Goal: Transaction & Acquisition: Purchase product/service

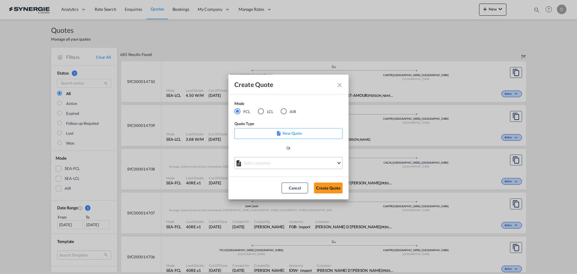
click at [283, 164] on md-select "Select template *NEW* FCL FREEHAND / DAP [PERSON_NAME] | [DATE] *NEW* Import FC…" at bounding box center [289, 163] width 108 height 12
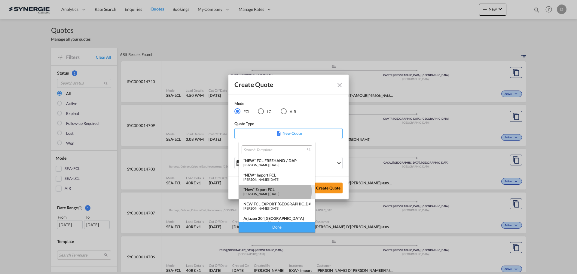
click at [275, 191] on div "*New* Export FCL" at bounding box center [277, 189] width 67 height 5
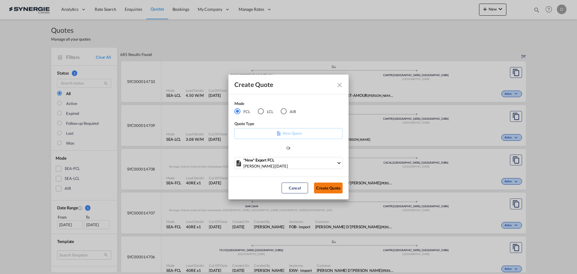
click at [327, 187] on button "Create Quote" at bounding box center [328, 188] width 29 height 11
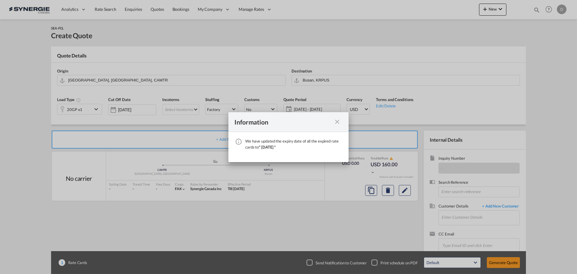
click at [336, 123] on md-icon "icon-close fg-AAA8AD cursor" at bounding box center [337, 121] width 7 height 7
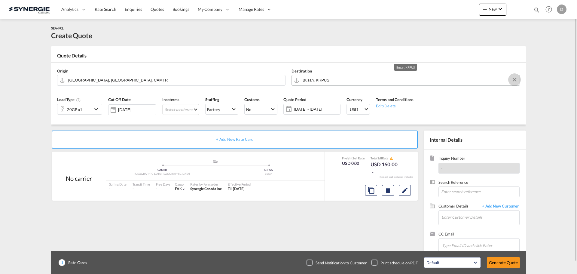
click at [514, 80] on button "Clear Input" at bounding box center [514, 79] width 9 height 9
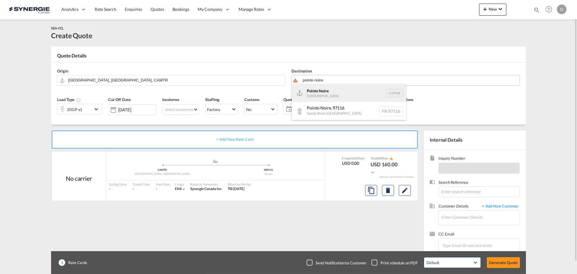
click at [333, 89] on div "[GEOGRAPHIC_DATA] CGPNR" at bounding box center [349, 93] width 114 height 18
type input "Pointe Noire, CGPNR"
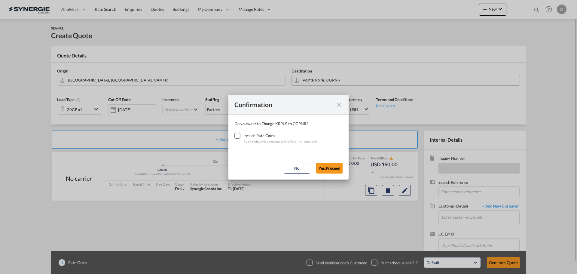
click at [236, 136] on div "Checkbox No Ink" at bounding box center [238, 136] width 6 height 6
click at [331, 168] on button "Yes,Proceed" at bounding box center [329, 168] width 26 height 11
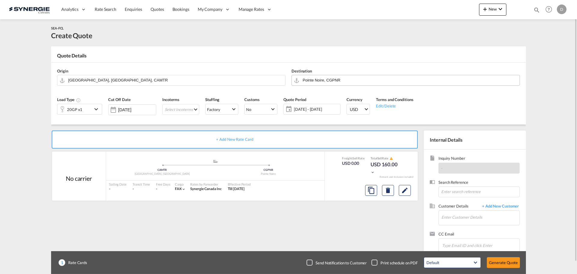
click at [94, 109] on md-icon "icon-chevron-down" at bounding box center [97, 109] width 9 height 7
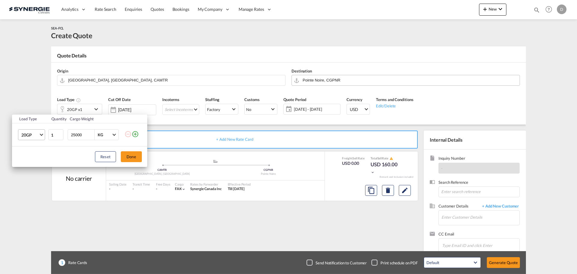
click at [37, 134] on span "20GP" at bounding box center [29, 135] width 17 height 6
click at [31, 167] on div "40HC" at bounding box center [26, 164] width 11 height 6
click at [76, 136] on input "25000" at bounding box center [82, 135] width 24 height 10
type input "10000"
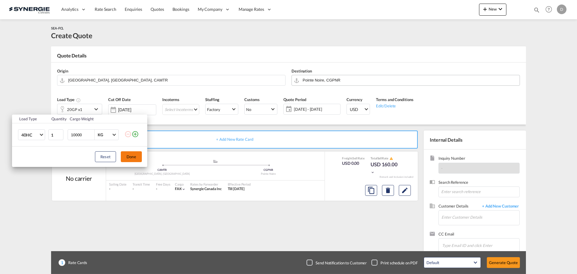
click at [130, 155] on button "Done" at bounding box center [131, 156] width 21 height 11
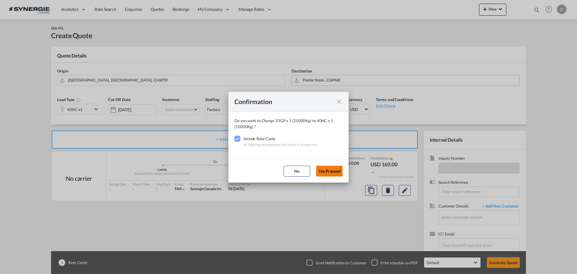
click at [332, 170] on button "Yes,Proceed" at bounding box center [329, 171] width 26 height 11
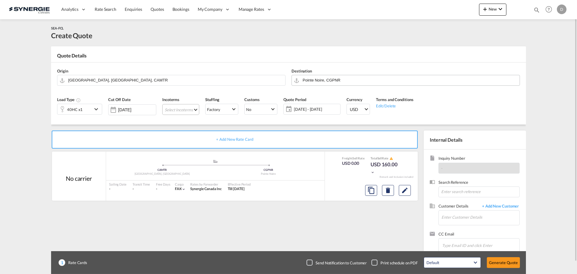
click at [195, 109] on md-select "Select Incoterms DDP - export Delivery Duty Paid FCA - import Free Carrier EXW …" at bounding box center [180, 109] width 37 height 11
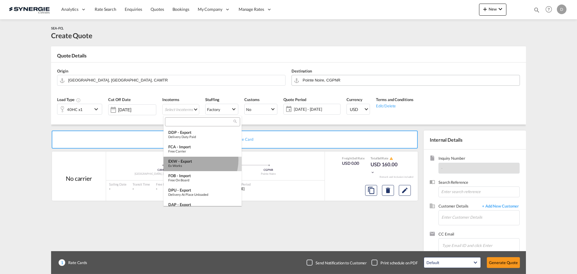
click at [193, 160] on div "EXW - export" at bounding box center [202, 161] width 69 height 5
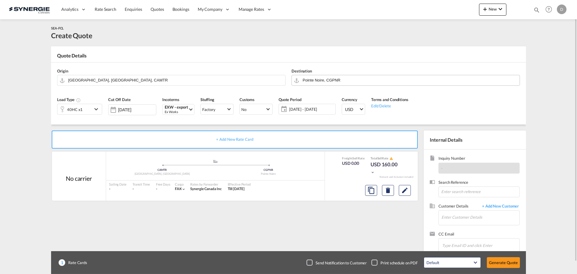
click at [312, 113] on span "[DATE] - [DATE]" at bounding box center [312, 109] width 48 height 8
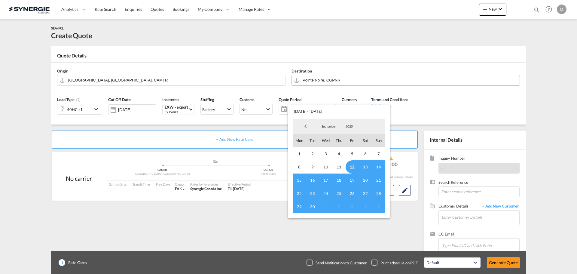
drag, startPoint x: 353, startPoint y: 167, endPoint x: 349, endPoint y: 171, distance: 5.3
click at [352, 169] on span "12" at bounding box center [352, 166] width 13 height 13
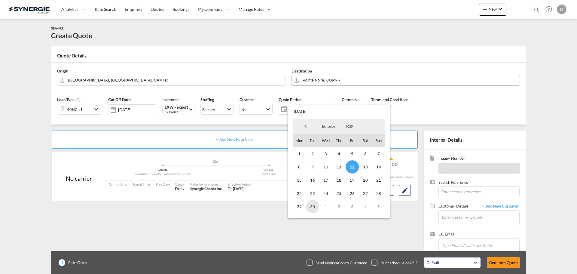
click at [314, 206] on span "30" at bounding box center [312, 206] width 13 height 13
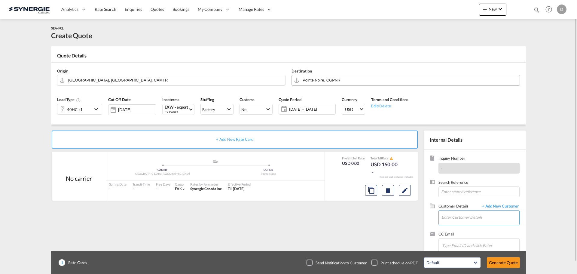
click at [446, 218] on input "Enter Customer Details" at bounding box center [481, 217] width 78 height 14
paste input "[PERSON_NAME][EMAIL_ADDRESS][DOMAIN_NAME]"
click at [473, 206] on div "Zephirin Nguimbi [EMAIL_ADDRESS][DOMAIN_NAME]" at bounding box center [498, 202] width 114 height 16
type input "IGS Logistics, [PERSON_NAME], [PERSON_NAME][EMAIL_ADDRESS][DOMAIN_NAME]"
click at [405, 192] on md-icon "Edit" at bounding box center [404, 190] width 7 height 7
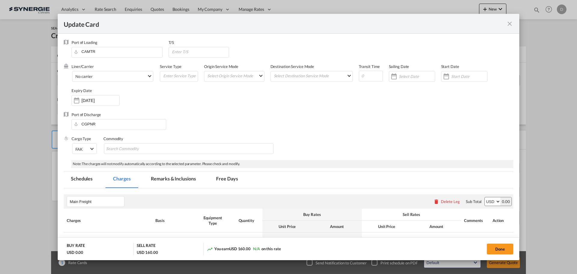
select select "per container"
select select "per B/L"
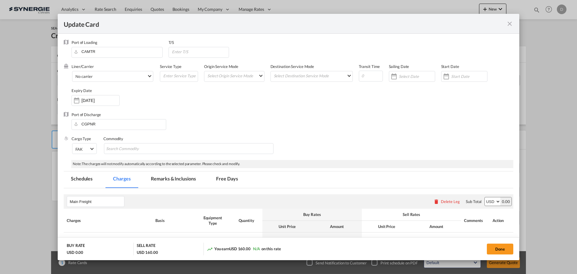
select select "per B/L"
select select "per shipment"
click at [148, 77] on md-select-value "No carrier" at bounding box center [114, 76] width 78 height 10
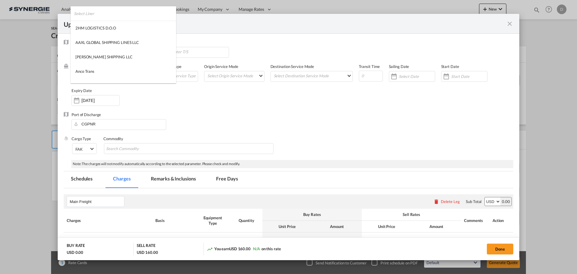
click at [130, 13] on input "search" at bounding box center [125, 13] width 102 height 14
type input "cma"
click at [101, 29] on md-option "CMA CGM" at bounding box center [114, 28] width 87 height 14
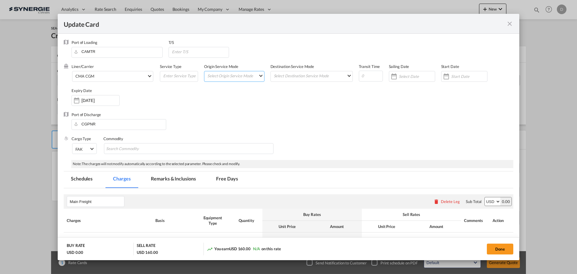
click at [256, 77] on md-select "Select Origin Service Mode SD [GEOGRAPHIC_DATA]" at bounding box center [235, 75] width 57 height 8
click at [245, 90] on md-option "CY" at bounding box center [234, 90] width 66 height 14
click at [339, 77] on md-select "Select Destination Service Mode SD [GEOGRAPHIC_DATA]" at bounding box center [312, 75] width 79 height 8
click at [311, 82] on md-option "SD" at bounding box center [311, 75] width 88 height 14
click at [392, 78] on div "Update CardPort of ..." at bounding box center [394, 76] width 10 height 12
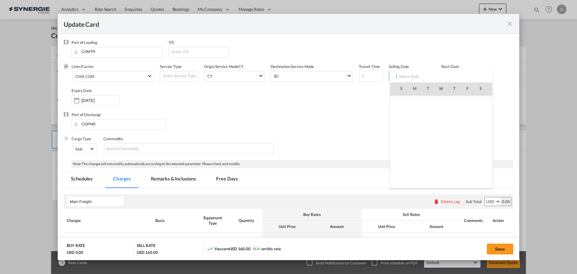
scroll to position [139277, 0]
click at [467, 127] on span "12" at bounding box center [468, 127] width 13 height 13
type input "[DATE]"
click at [446, 77] on div "Update CardPort of ..." at bounding box center [448, 76] width 10 height 12
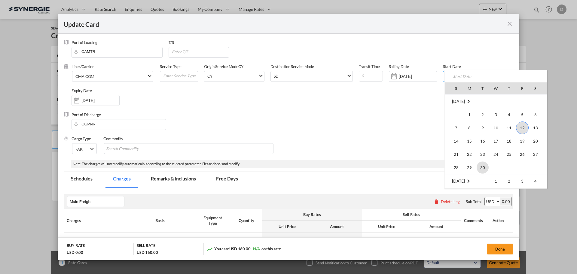
click at [480, 166] on span "30" at bounding box center [483, 167] width 12 height 12
type input "[DATE]"
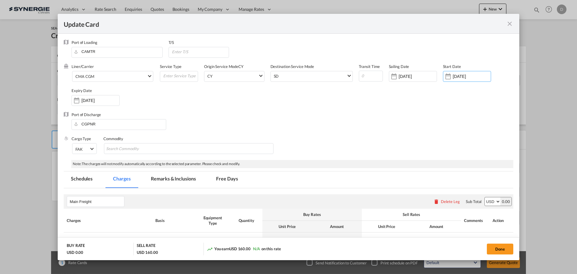
click at [382, 119] on div "Port of Discharge CGPNR" at bounding box center [289, 124] width 450 height 24
click at [175, 146] on md-chips-wrap "Chips container with autocompletion. Enter the text area, type text to search, …" at bounding box center [189, 148] width 170 height 11
click at [158, 152] on input "Chips input." at bounding box center [133, 149] width 55 height 10
paste input "used vehicle RAM 1500, year [DATE] and spares"
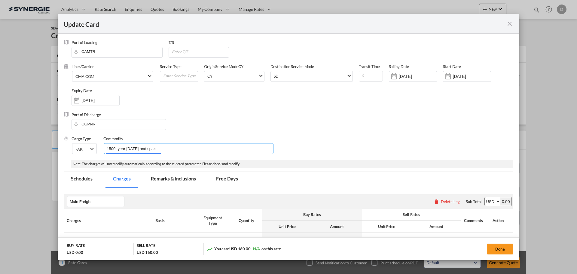
type input "used vehicle RAM 1500, year [DATE] and spares"
click at [228, 118] on div "Port of Discharge CGPNR" at bounding box center [289, 124] width 450 height 24
click at [375, 117] on div "Port of Discharge CGPNR" at bounding box center [289, 124] width 450 height 24
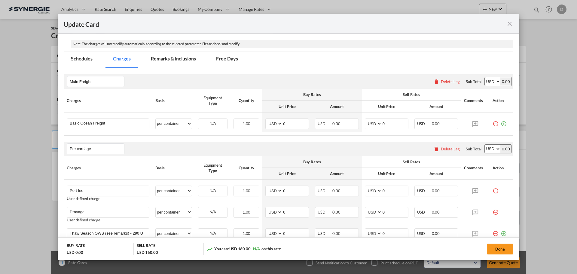
scroll to position [120, 0]
drag, startPoint x: 281, startPoint y: 124, endPoint x: 286, endPoint y: 124, distance: 4.2
click at [286, 124] on input "0" at bounding box center [296, 122] width 26 height 9
type input "3865"
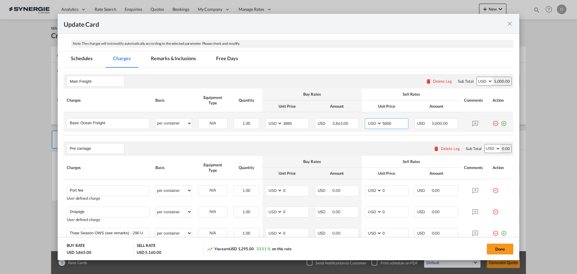
type input "5000"
click at [285, 131] on td "AED AFN ALL AMD ANG AOA ARS AUD AWG AZN BAM BBD BDT BGN BHD BIF BMD BND [PERSON…" at bounding box center [287, 122] width 50 height 20
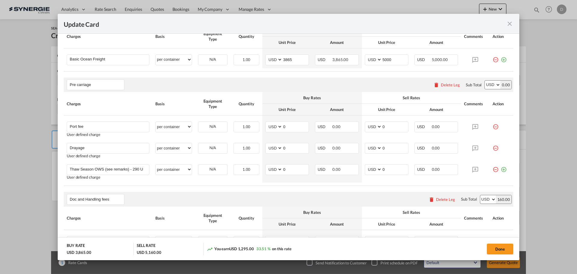
scroll to position [180, 0]
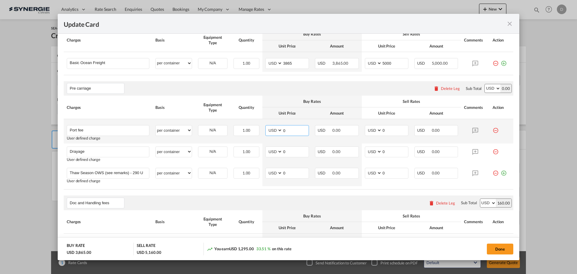
drag, startPoint x: 281, startPoint y: 131, endPoint x: 291, endPoint y: 131, distance: 9.6
click at [291, 131] on input "0" at bounding box center [296, 129] width 26 height 9
type input "5"
type input "50"
type input "65"
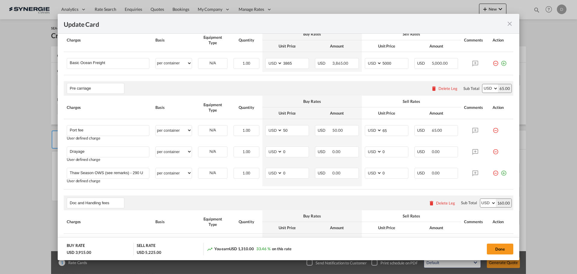
click at [287, 89] on div "Pre carriage Please enter leg name Leg Name Already Exists Delete Leg Sub Total…" at bounding box center [289, 88] width 450 height 14
click at [41, 156] on div "Update Card Port of [GEOGRAPHIC_DATA] CAMTR T/S Liner/Carrier CMA CGM Service T…" at bounding box center [288, 137] width 577 height 274
type input "Transfer from [GEOGRAPHIC_DATA] NB to [GEOGRAPHIC_DATA]"
click at [189, 152] on select "per equipment per container per B/L per shipping bill per shipment per pallet p…" at bounding box center [174, 152] width 36 height 10
select select "per vehicle"
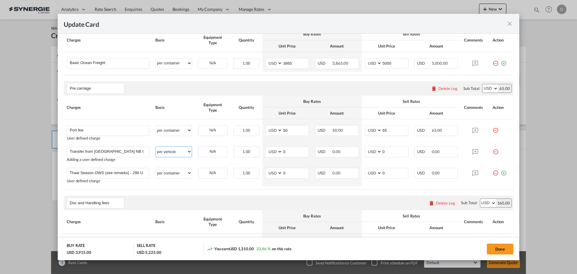
click at [156, 147] on select "per equipment per container per B/L per shipping bill per shipment per pallet p…" at bounding box center [174, 152] width 36 height 10
click at [283, 152] on input "0" at bounding box center [296, 151] width 26 height 9
drag, startPoint x: 282, startPoint y: 152, endPoint x: 290, endPoint y: 151, distance: 8.2
click at [290, 151] on input "0" at bounding box center [296, 151] width 26 height 9
type input "1064"
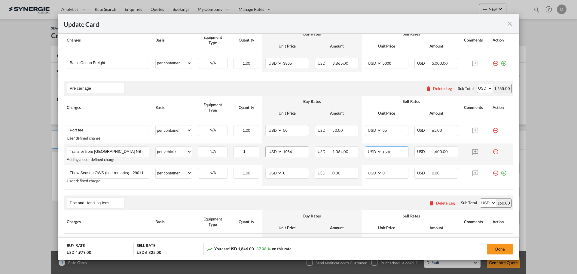
type input "1600"
click at [329, 192] on rate-modification "Main Freight Please enter leg name Leg Name Already Exists Delete Leg Sub Total…" at bounding box center [289, 211] width 450 height 406
drag, startPoint x: 70, startPoint y: 151, endPoint x: 244, endPoint y: 151, distance: 174.1
click at [244, 151] on tr "Transfer from [GEOGRAPHIC_DATA] NB to [GEOGRAPHIC_DATA] QC Please Enter User De…" at bounding box center [289, 153] width 450 height 21
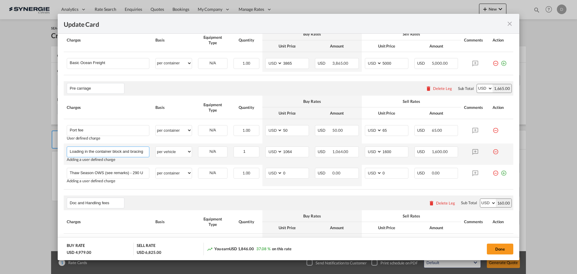
click at [142, 152] on input "Loading in the container block and bracing drayage" at bounding box center [109, 151] width 79 height 9
click at [141, 152] on input "Loading in the container block and bracing drayage" at bounding box center [109, 151] width 79 height 9
type input "Loading in the container block and brace drayage"
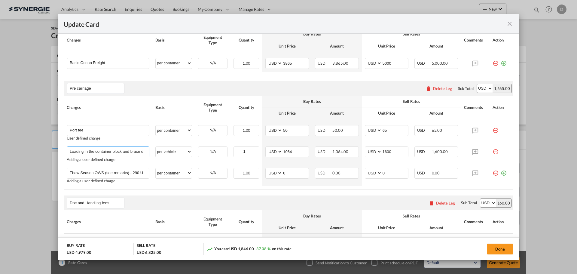
drag, startPoint x: 145, startPoint y: 151, endPoint x: 55, endPoint y: 157, distance: 90.1
click at [55, 157] on div "Update Card Port of [GEOGRAPHIC_DATA] CAMTR T/S Liner/Carrier CMA CGM Service T…" at bounding box center [288, 137] width 577 height 274
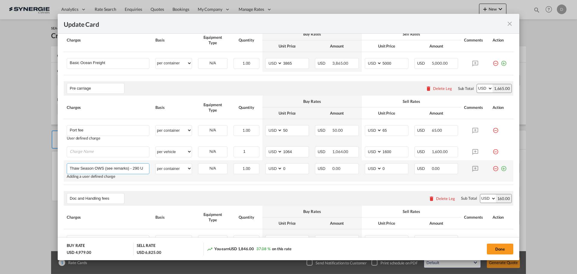
drag, startPoint x: 107, startPoint y: 169, endPoint x: 88, endPoint y: 170, distance: 19.0
click at [104, 169] on input "Thaw Season OWS (see remarks) - 290 USD if applicable" at bounding box center [109, 168] width 79 height 9
click at [68, 168] on md-autocomplete "Thaw Season OWS (see remarks) - 290 USD if applicable" at bounding box center [108, 168] width 82 height 9
drag, startPoint x: 70, startPoint y: 168, endPoint x: 164, endPoint y: 161, distance: 95.0
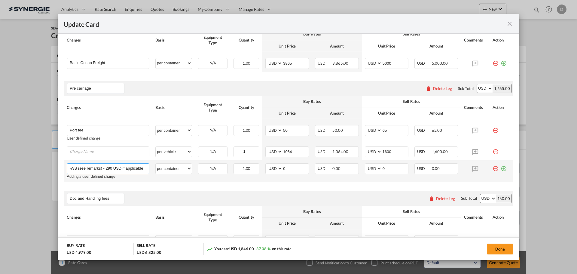
click at [164, 161] on tr "Thaw Season OWS (see remarks) - 290 USD if applicable Please Enter User Defined…" at bounding box center [289, 170] width 450 height 21
paste input "Loading in the container block and brace drayag"
type input "Loading in the container block and brace drayage"
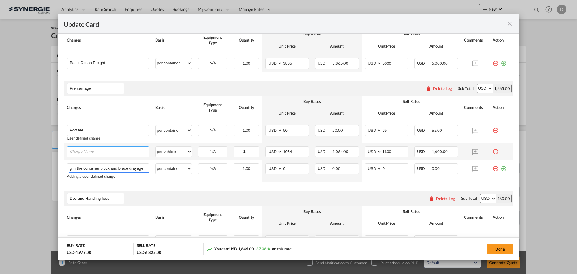
click at [112, 152] on input "Charge Name" at bounding box center [109, 151] width 79 height 9
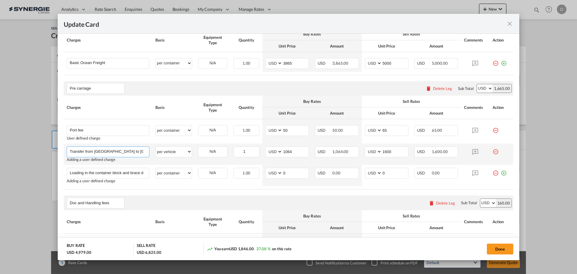
click at [103, 152] on input "Transfer from [GEOGRAPHIC_DATA] to [GEOGRAPHIC_DATA]" at bounding box center [109, 151] width 79 height 9
click at [105, 152] on input "Transfer from [GEOGRAPHIC_DATA] to [GEOGRAPHIC_DATA]" at bounding box center [109, 151] width 79 height 9
type input "Transfer from Diepe NB to [GEOGRAPHIC_DATA]"
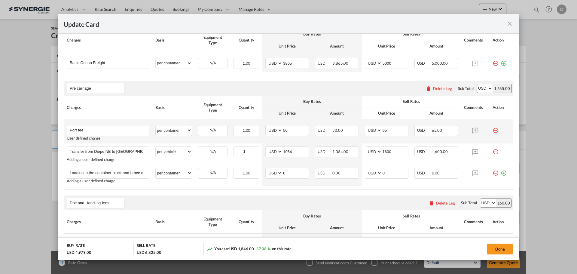
click at [118, 139] on div "User defined charge" at bounding box center [108, 138] width 83 height 5
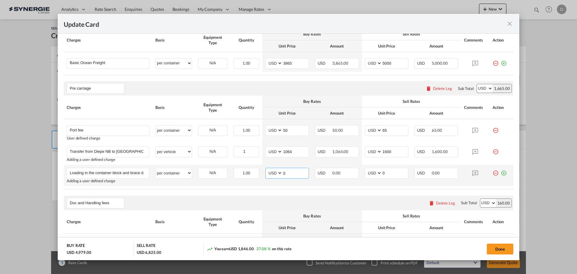
click at [284, 172] on input "0" at bounding box center [296, 172] width 26 height 9
type input "904"
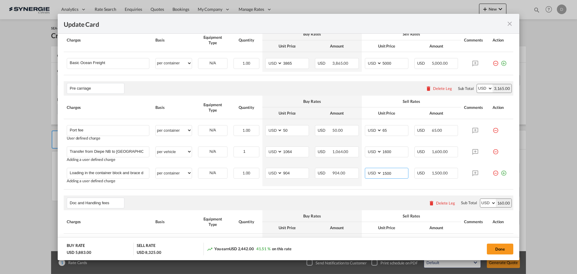
type input "1500"
click at [266, 190] on rate-modification "Main Freight Please enter leg name Leg Name Already Exists Delete Leg Sub Total…" at bounding box center [289, 211] width 450 height 406
click at [387, 62] on input "5000" at bounding box center [395, 62] width 26 height 9
type input "4600"
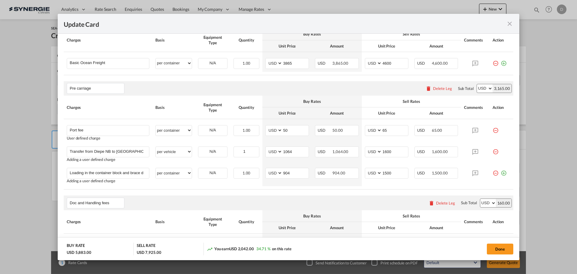
click at [381, 72] on table "Charges Basis Equipment Type Quantity Buy Rates Sell Rates Comments Action Unit…" at bounding box center [289, 51] width 450 height 47
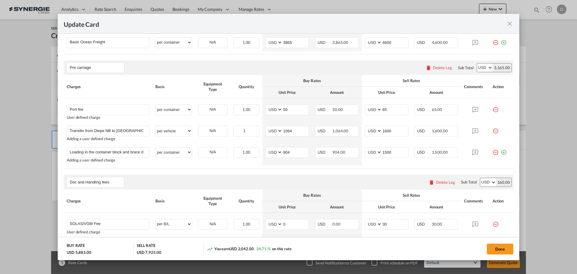
scroll to position [210, 0]
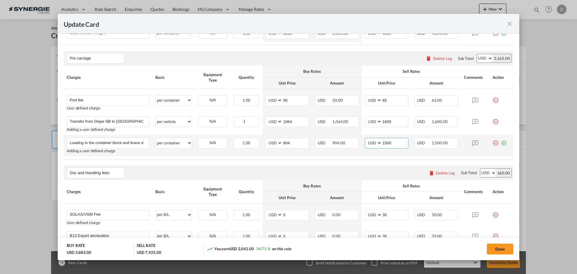
click at [384, 143] on input "1500" at bounding box center [395, 142] width 26 height 9
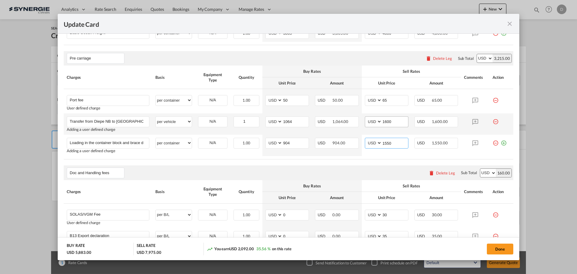
type input "1550"
click at [386, 121] on input "1600" at bounding box center [395, 121] width 26 height 9
click at [359, 158] on table "Charges Basis Equipment Type Quantity Buy Rates Sell Rates Comments Action Unit…" at bounding box center [289, 113] width 450 height 94
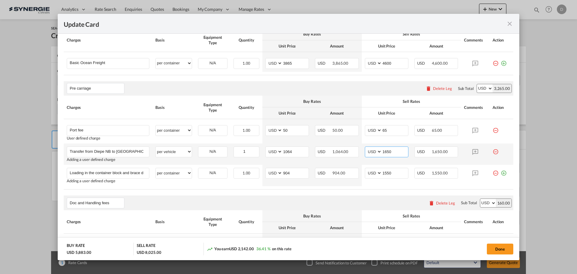
click at [382, 151] on input "1650" at bounding box center [395, 151] width 26 height 9
type input "1625"
click at [370, 189] on table "Charges Basis Equipment Type Quantity Buy Rates Sell Rates Comments Action Unit…" at bounding box center [289, 143] width 450 height 94
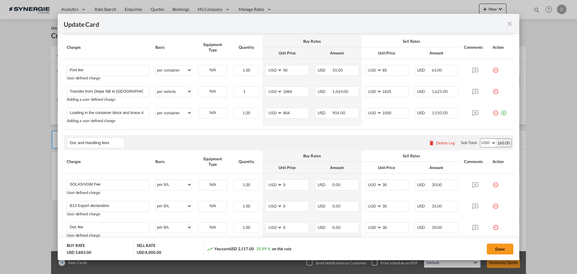
click at [24, 149] on div "Update Card Port of [GEOGRAPHIC_DATA] CAMTR T/S Liner/Carrier CMA CGM Service T…" at bounding box center [288, 137] width 577 height 274
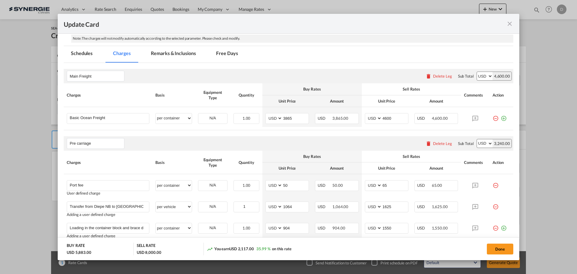
scroll to position [120, 0]
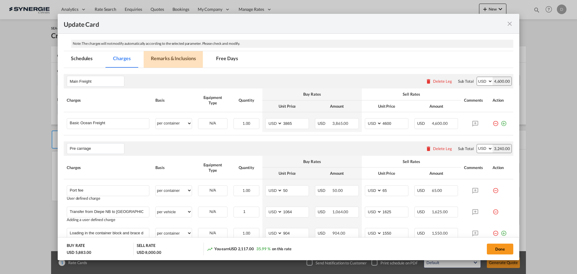
click at [173, 56] on md-tab-item "Remarks & Inclusions" at bounding box center [173, 59] width 59 height 17
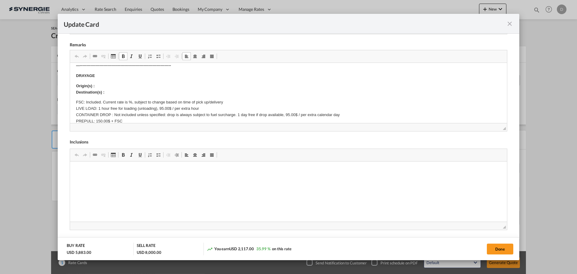
scroll to position [30, 0]
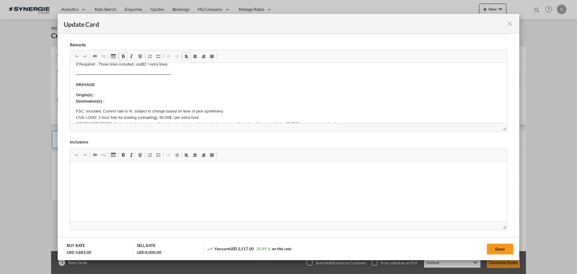
click at [108, 94] on p "Origin(s) : Destination(s) :" at bounding box center [288, 98] width 425 height 13
click at [110, 100] on p "Origin(s) : Montreal CFS Destination(s) :" at bounding box center [288, 98] width 425 height 13
click at [110, 100] on strong "Origin(s) : Montreal CFS Destination(s) : Montreal CY" at bounding box center [102, 98] width 52 height 11
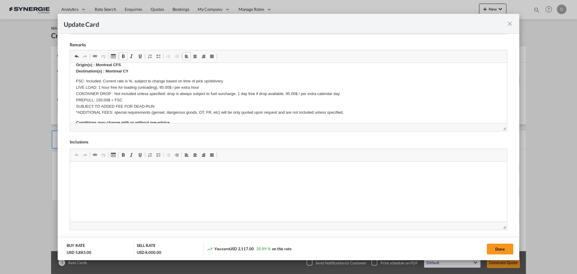
click at [130, 71] on p "Origin(s) : Montreal CFS Destination(s) : Montreal CY" at bounding box center [288, 68] width 425 height 13
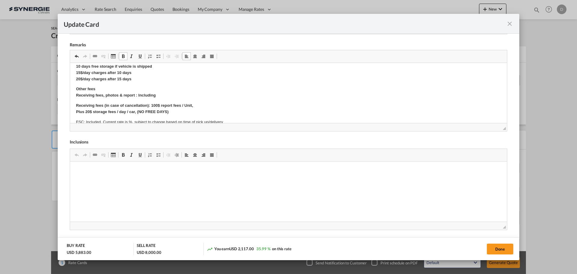
scroll to position [82, 0]
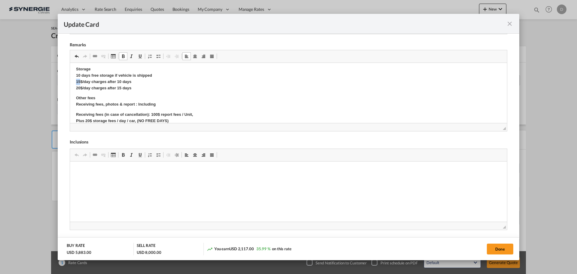
drag, startPoint x: 80, startPoint y: 81, endPoint x: 73, endPoint y: 81, distance: 6.9
click at [73, 81] on html "SOLAS/VGM: If container scaling is needed, please add 150.00$ USD per occurrenc…" at bounding box center [288, 196] width 437 height 433
drag, startPoint x: 79, startPoint y: 87, endPoint x: 76, endPoint y: 87, distance: 3.0
click at [76, 87] on strong "Storage 10 days free storage if vehicle is shipped 30$/day charges after 10 day…" at bounding box center [114, 78] width 76 height 23
click at [163, 84] on p "Storage 10 days free storage if vehicle is shipped 30$/day charges after 10 day…" at bounding box center [288, 78] width 425 height 25
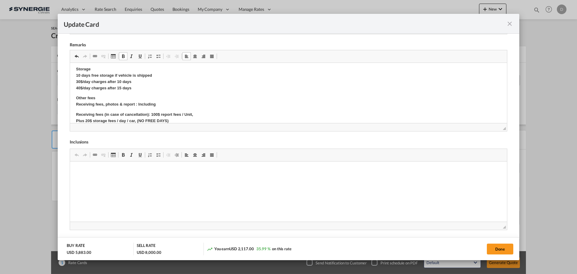
scroll to position [112, 0]
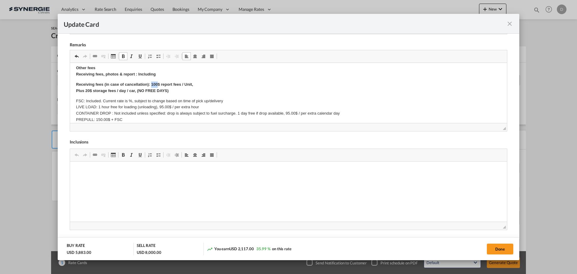
drag, startPoint x: 157, startPoint y: 84, endPoint x: 152, endPoint y: 84, distance: 5.1
click at [152, 84] on strong "Receiving fees (in case of cancellation): 100$ report fees / Unit, Plus 20$ sto…" at bounding box center [134, 87] width 117 height 11
drag, startPoint x: 89, startPoint y: 90, endPoint x: 86, endPoint y: 90, distance: 3.3
click at [86, 90] on strong "Receiving fees (in case of cancellation): 150$ report fees / Unit, Plus 20$ sto…" at bounding box center [134, 87] width 117 height 11
click at [186, 91] on p "Receiving fees (in case of cancellation): 150$ report fees / Unit, Plus 40$ sto…" at bounding box center [288, 87] width 425 height 13
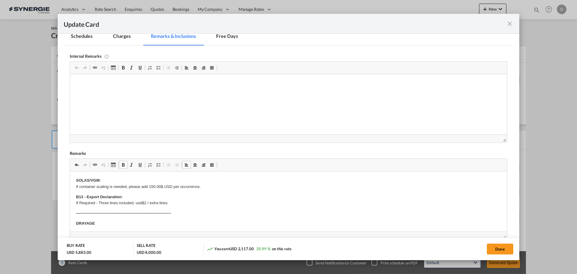
scroll to position [101, 0]
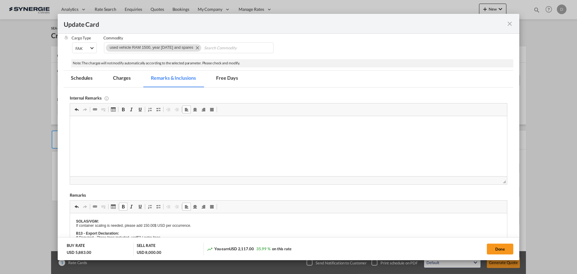
click at [90, 122] on p "Editor, editor4" at bounding box center [288, 125] width 425 height 6
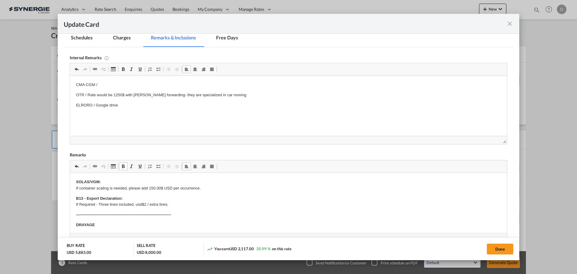
scroll to position [131, 0]
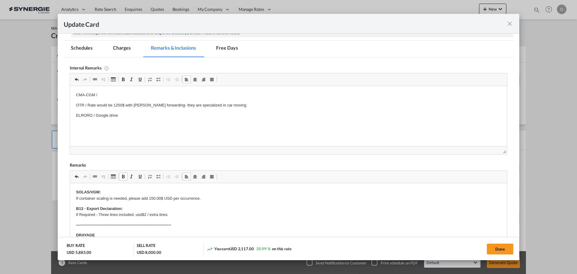
click at [112, 95] on p "CMA-CGM /" at bounding box center [288, 95] width 425 height 6
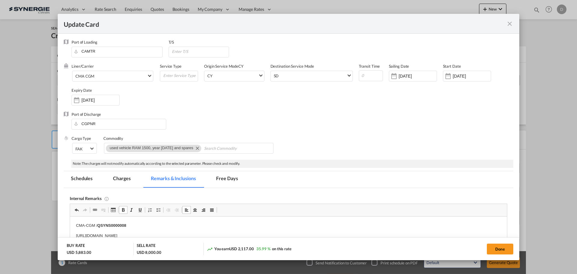
scroll to position [0, 0]
click at [496, 247] on button "Done" at bounding box center [500, 249] width 26 height 11
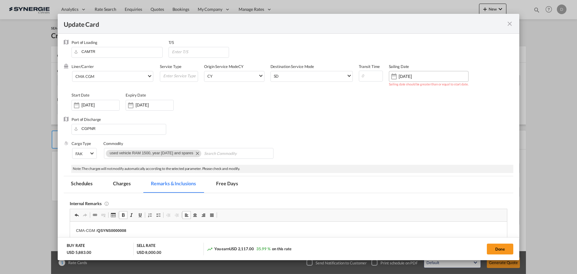
click at [427, 75] on input "[DATE]" at bounding box center [418, 76] width 38 height 5
type input "1"
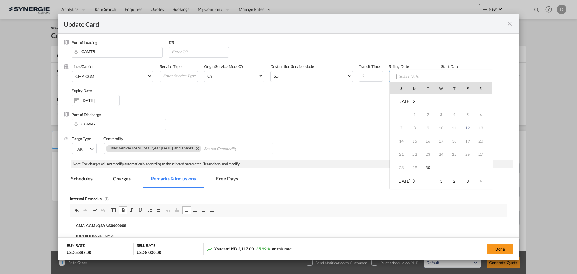
click at [171, 99] on div at bounding box center [288, 137] width 577 height 274
click at [443, 78] on div "Update CardPort of ..." at bounding box center [447, 76] width 10 height 12
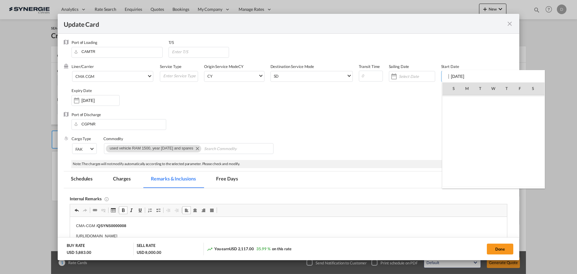
scroll to position [139277, 0]
click at [517, 130] on span "12" at bounding box center [520, 127] width 13 height 13
type input "[DATE]"
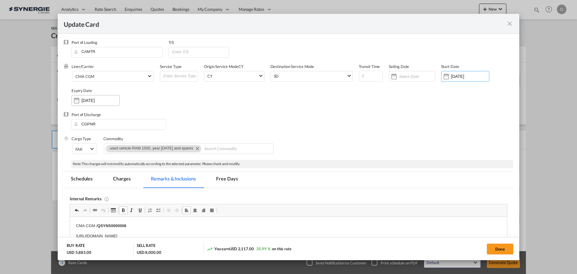
click at [82, 100] on input "[DATE]" at bounding box center [100, 100] width 38 height 5
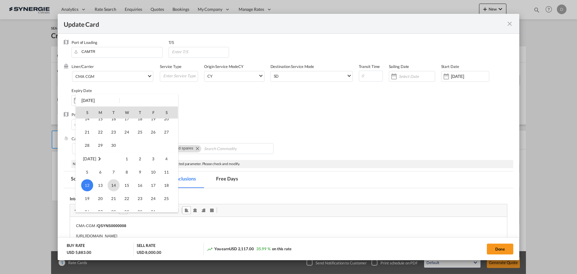
scroll to position [20, 0]
click at [115, 170] on span "30" at bounding box center [114, 172] width 12 height 12
type input "[DATE]"
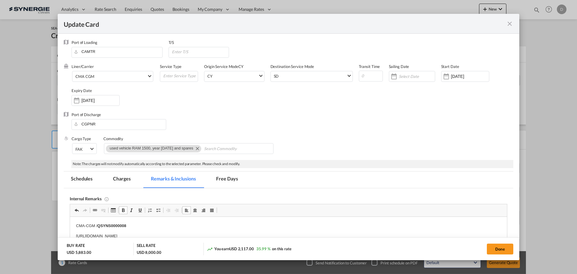
click at [355, 90] on div "Liner/Carrier CMA CGM Service Type Origin Service Mode [GEOGRAPHIC_DATA] [GEOGR…" at bounding box center [293, 88] width 442 height 48
click at [348, 109] on div "Liner/Carrier CMA CGM Service Type Origin Service Mode [GEOGRAPHIC_DATA] [GEOGR…" at bounding box center [293, 88] width 442 height 48
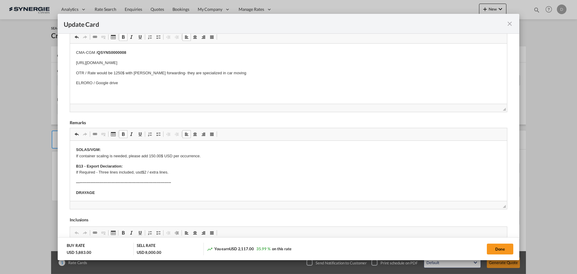
scroll to position [180, 0]
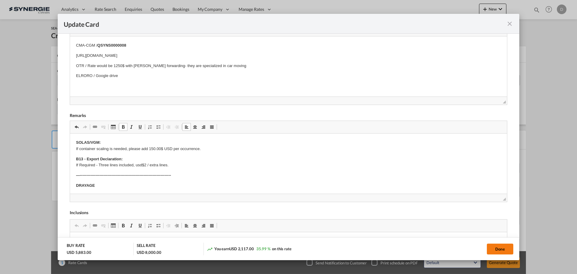
click at [492, 248] on button "Done" at bounding box center [500, 249] width 26 height 11
type input "[DATE]"
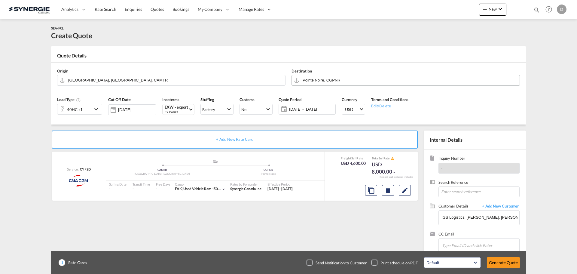
scroll to position [68, 0]
click at [501, 261] on button "Generate Quote" at bounding box center [503, 262] width 33 height 11
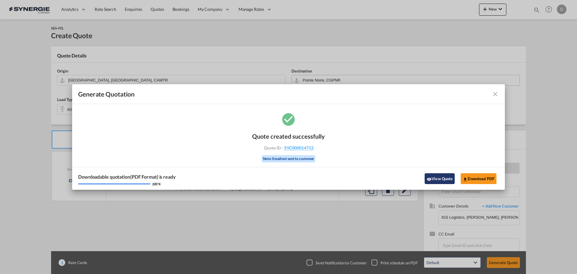
click at [439, 180] on button "View Quote" at bounding box center [440, 178] width 30 height 11
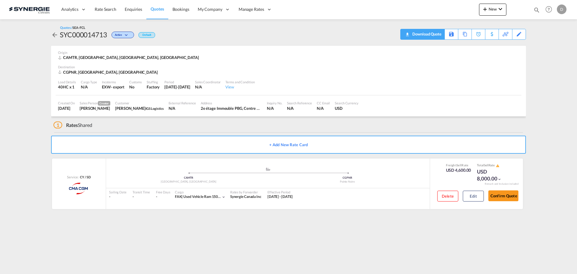
click at [437, 34] on div "Download Quote" at bounding box center [426, 34] width 31 height 10
click at [468, 195] on button "Edit" at bounding box center [473, 196] width 21 height 11
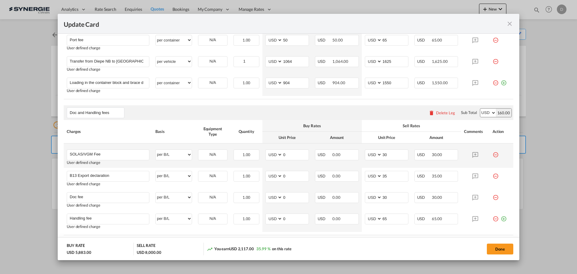
scroll to position [90, 0]
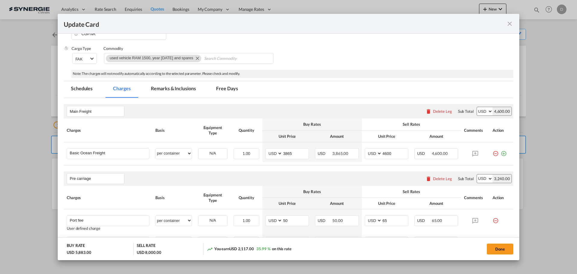
click at [508, 22] on md-icon "icon-close fg-AAA8AD m-0 pointer" at bounding box center [509, 23] width 7 height 7
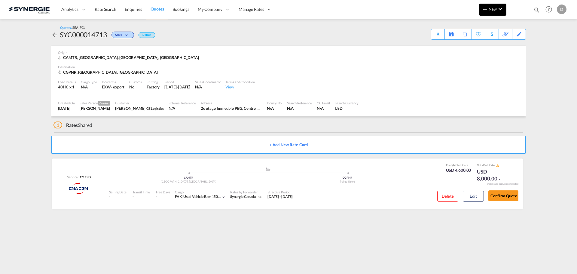
click at [491, 13] on button "New" at bounding box center [492, 10] width 27 height 12
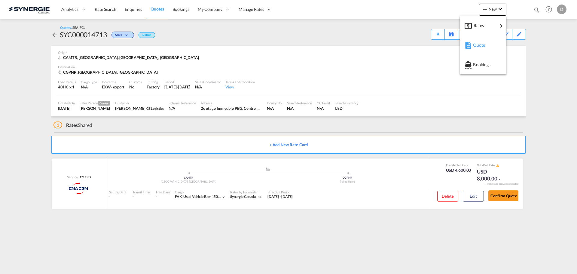
click at [480, 46] on span "Quote" at bounding box center [476, 45] width 7 height 12
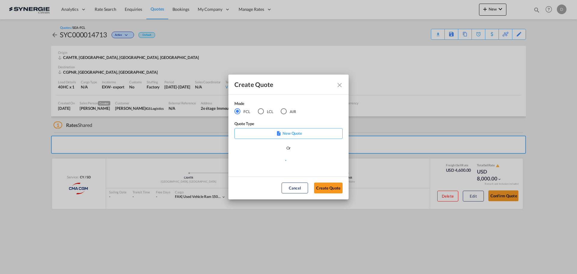
click at [259, 113] on div "LCL" at bounding box center [261, 111] width 6 height 6
click at [284, 162] on md-select "Select template *NEW* FCL FREEHAND / DAP [PERSON_NAME] | [DATE] *NEW* Import FC…" at bounding box center [289, 163] width 108 height 12
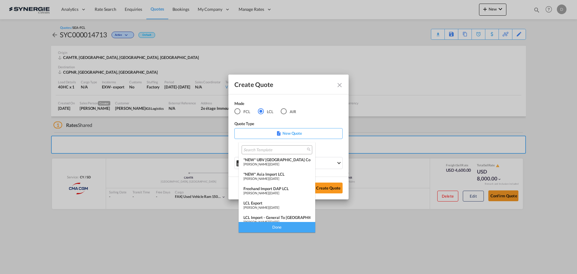
scroll to position [78, 0]
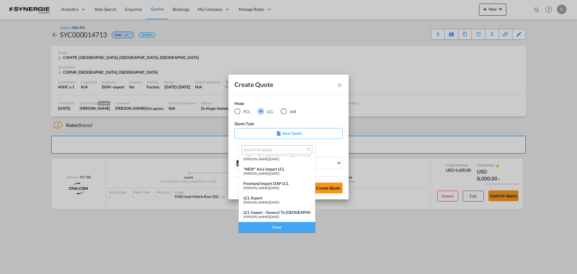
click at [279, 215] on span "[DATE]" at bounding box center [275, 217] width 10 height 4
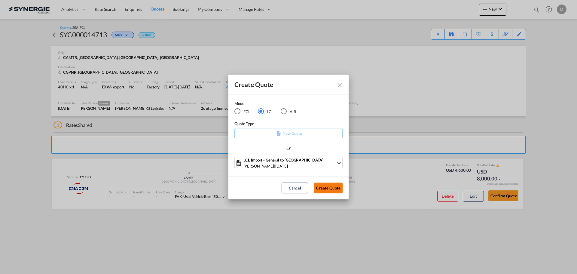
click at [323, 188] on button "Create Quote" at bounding box center [328, 188] width 29 height 11
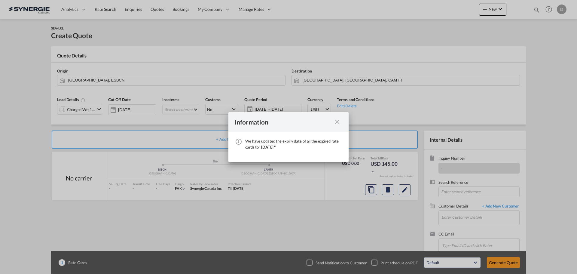
click at [339, 122] on md-icon "icon-close fg-AAA8AD cursor" at bounding box center [337, 121] width 7 height 7
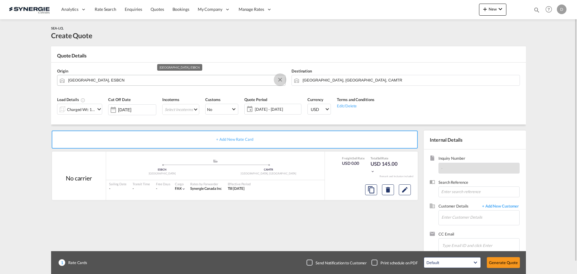
drag, startPoint x: 281, startPoint y: 79, endPoint x: 274, endPoint y: 79, distance: 6.9
click at [280, 79] on button "Clear Input" at bounding box center [280, 79] width 9 height 9
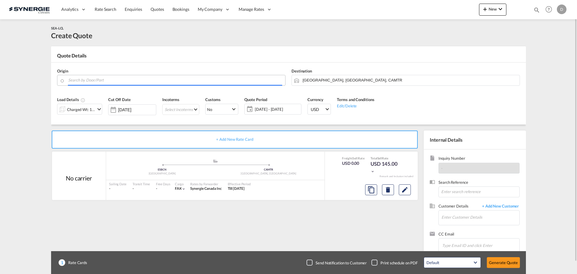
paste input "60250 BURY"
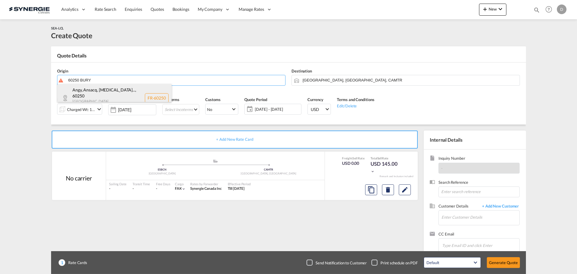
click at [105, 97] on div "Angy, Ansacq, [MEDICAL_DATA]... , 60250 [GEOGRAPHIC_DATA] , [GEOGRAPHIC_DATA] F…" at bounding box center [114, 98] width 114 height 28
type input "FR-60250, [GEOGRAPHIC_DATA], [GEOGRAPHIC_DATA], [GEOGRAPHIC_DATA], [GEOGRAPHIC_…"
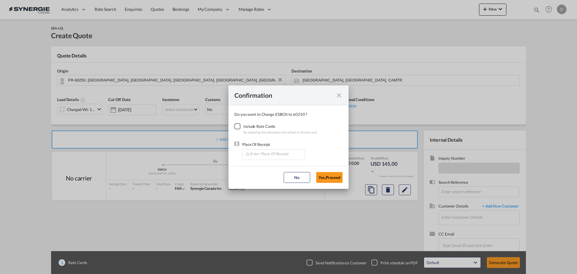
click at [237, 127] on div "Checkbox No Ink" at bounding box center [238, 126] width 6 height 6
click at [263, 154] on input "Enter Place Of Receipt" at bounding box center [275, 153] width 60 height 9
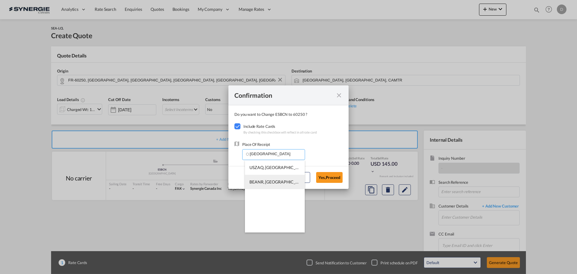
click at [264, 178] on li "BEANR, [GEOGRAPHIC_DATA], [GEOGRAPHIC_DATA], [GEOGRAPHIC_DATA], [GEOGRAPHIC_DAT…" at bounding box center [275, 182] width 60 height 14
type input "BEANR, [GEOGRAPHIC_DATA], [GEOGRAPHIC_DATA], [GEOGRAPHIC_DATA], [GEOGRAPHIC_DAT…"
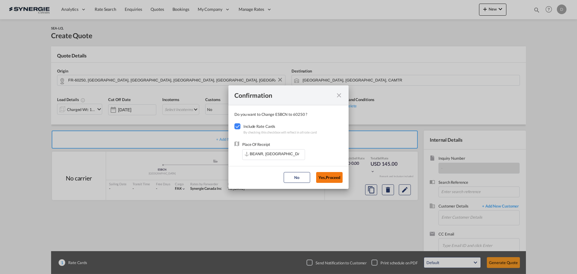
click at [327, 177] on button "Yes,Proceed" at bounding box center [329, 177] width 26 height 11
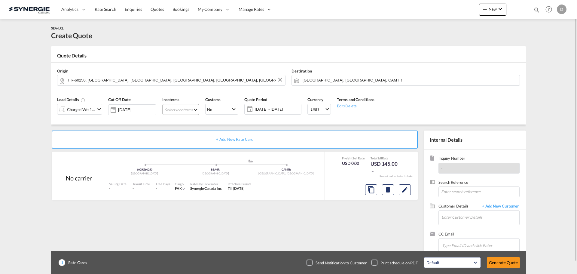
click at [191, 109] on md-select "Select Incoterms DDP - export Delivery Duty Paid FCA - import Free Carrier EXW …" at bounding box center [180, 109] width 37 height 11
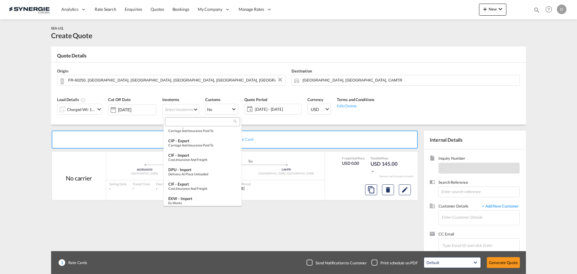
scroll to position [180, 0]
click at [194, 173] on div "Ex Works" at bounding box center [202, 173] width 69 height 4
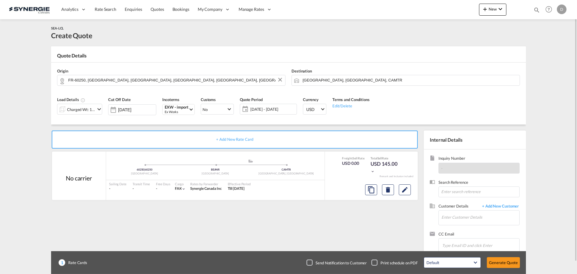
click at [258, 108] on span "[DATE] - [DATE]" at bounding box center [272, 108] width 45 height 5
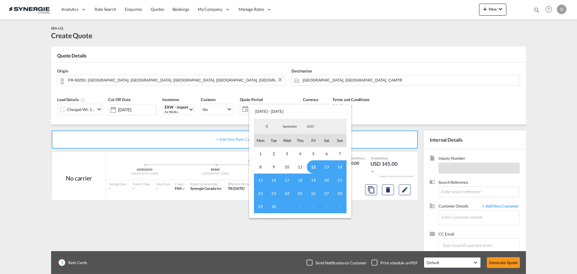
click at [315, 166] on span "12" at bounding box center [313, 166] width 13 height 13
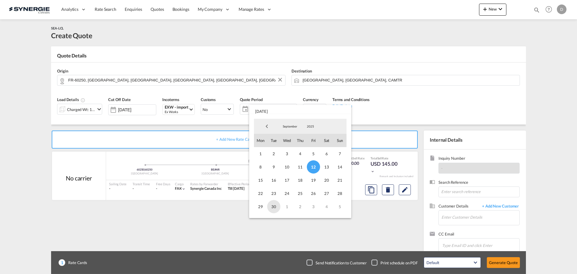
click at [275, 207] on span "30" at bounding box center [273, 206] width 13 height 13
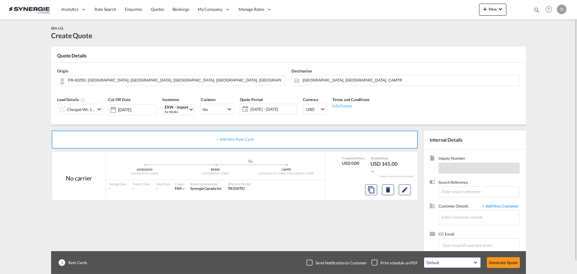
click at [98, 109] on md-icon "icon-chevron-down" at bounding box center [99, 109] width 7 height 7
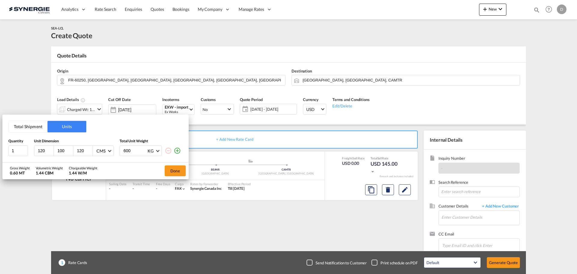
click at [43, 152] on input "120" at bounding box center [45, 150] width 16 height 5
type input "120"
type input "80"
type input "107"
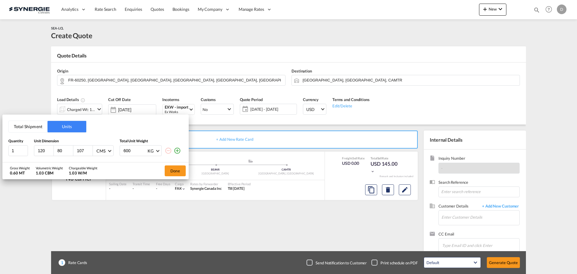
click at [129, 150] on input "600" at bounding box center [135, 151] width 24 height 10
type input "186"
click at [179, 150] on md-icon "icon-plus-circle-outline" at bounding box center [177, 150] width 7 height 7
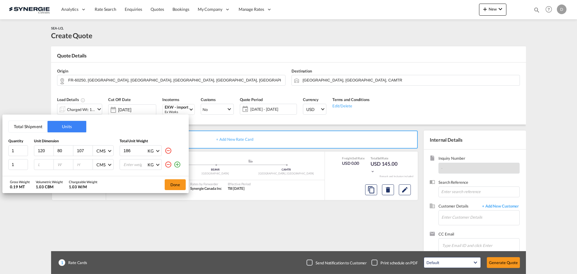
click at [43, 167] on input "number" at bounding box center [45, 164] width 16 height 5
type input "120"
type input "80"
type input "110"
type input "194"
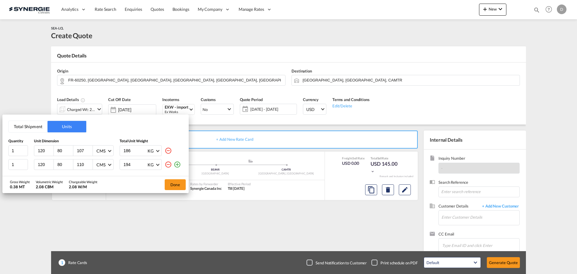
click at [179, 164] on md-icon "icon-plus-circle-outline" at bounding box center [177, 164] width 7 height 7
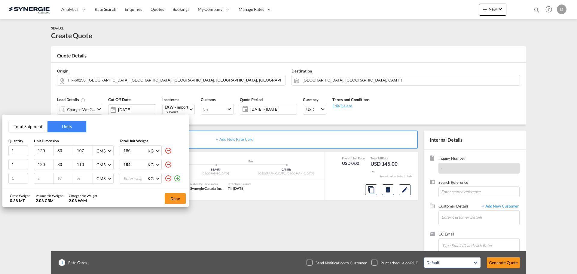
click at [42, 178] on input "number" at bounding box center [45, 178] width 16 height 5
type input "120"
type input "80"
type input "87"
type input "140"
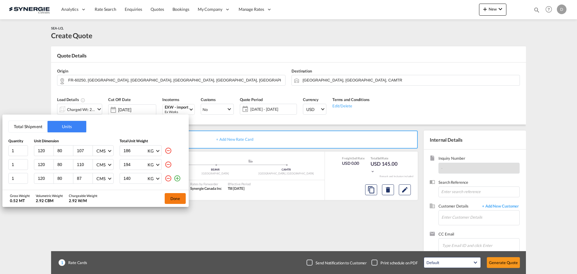
click at [175, 197] on button "Done" at bounding box center [175, 198] width 21 height 11
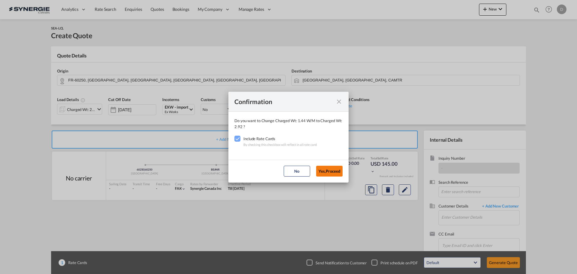
click at [329, 173] on button "Yes,Proceed" at bounding box center [329, 171] width 26 height 11
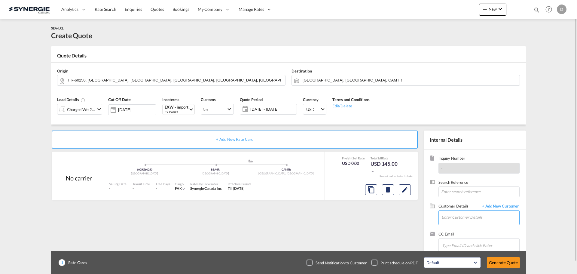
click at [450, 215] on input "Enter Customer Details" at bounding box center [481, 217] width 78 height 14
paste input "[EMAIL_ADDRESS][DOMAIN_NAME]"
click at [456, 205] on div "[PERSON_NAME] [EMAIL_ADDRESS][DOMAIN_NAME] | CDVI AMERICAS" at bounding box center [498, 202] width 114 height 16
type input "CDVI AMERICAS, [PERSON_NAME], [EMAIL_ADDRESS][DOMAIN_NAME]"
click at [405, 195] on button "Edit" at bounding box center [405, 189] width 12 height 11
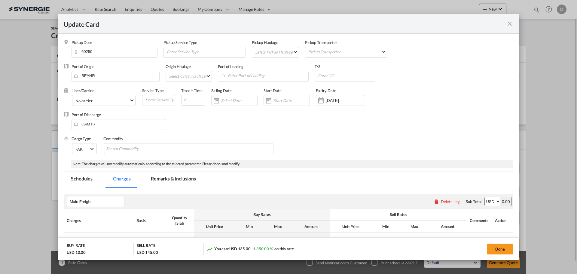
select select "per_w/m"
select select "flat"
select select "per_hbl"
select select "per_w/m"
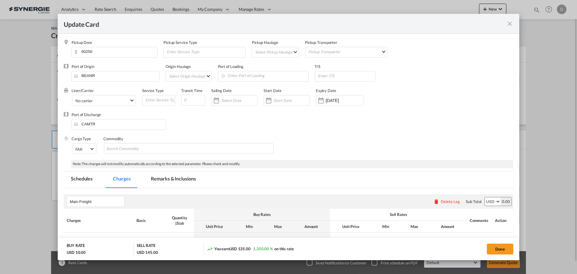
select select "per_bl"
select select "flat"
select select "per_bl"
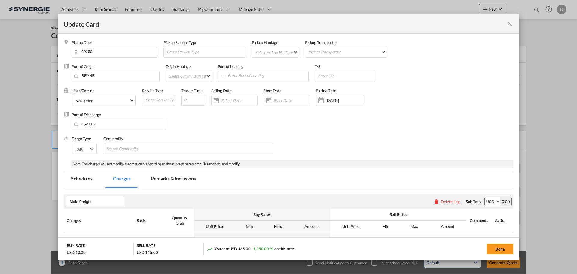
click at [293, 51] on md-select "Select Pickup Haulage rail road barge truck unspecified not available" at bounding box center [277, 52] width 44 height 10
click at [276, 65] on md-option "road" at bounding box center [276, 66] width 53 height 14
click at [194, 177] on md-tab-item "Remarks & Inclusions" at bounding box center [173, 179] width 59 height 17
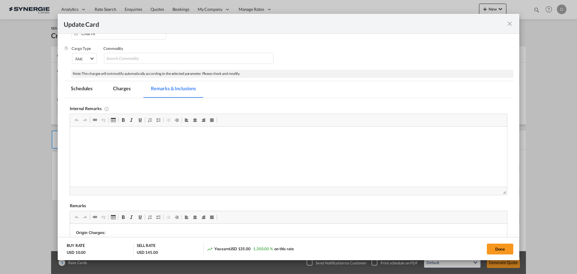
scroll to position [150, 0]
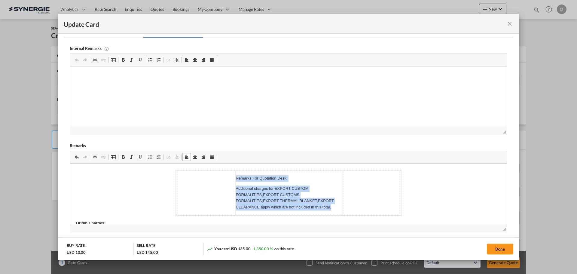
drag, startPoint x: 328, startPoint y: 207, endPoint x: 229, endPoint y: 180, distance: 102.7
click at [229, 180] on td "Remarks For Quotation Desk: Additional charges for EXPORT CUSTOM FORMALITIES,EX…" at bounding box center [288, 192] width 225 height 45
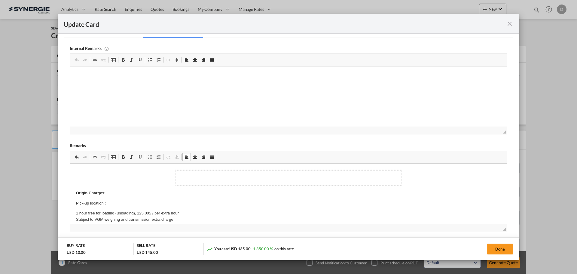
drag, startPoint x: 162, startPoint y: 178, endPoint x: 422, endPoint y: 166, distance: 259.5
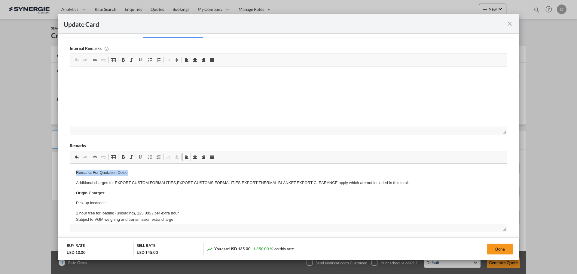
drag, startPoint x: 74, startPoint y: 172, endPoint x: 158, endPoint y: 167, distance: 84.3
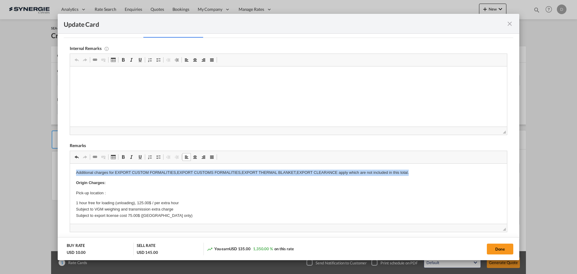
drag, startPoint x: 76, startPoint y: 171, endPoint x: 451, endPoint y: 325, distance: 405.2
click at [122, 157] on span "Update CardPickup Door ..." at bounding box center [123, 157] width 5 height 5
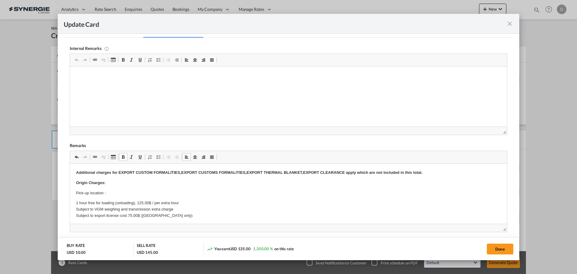
click at [76, 173] on strong "Additional charges for EXPORT CUSTOM FORMALITIES,EXPORT CUSTOMS FORMALITIES,EXP…" at bounding box center [249, 172] width 347 height 5
click at [428, 173] on p "***Additional charges for EXPORT CUSTOM FORMALITIES,EXPORT CUSTOMS FORMALITIES,…" at bounding box center [288, 173] width 425 height 6
click at [110, 184] on p "Origin Charges:" at bounding box center [288, 183] width 425 height 6
click at [107, 195] on p "Pick-up location :" at bounding box center [288, 193] width 425 height 6
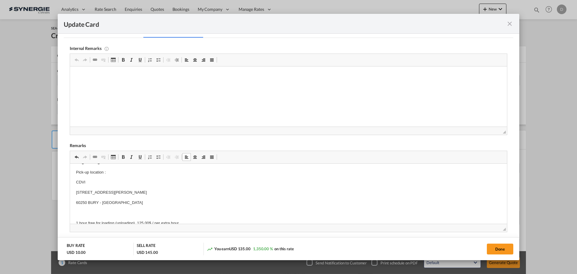
scroll to position [30, 0]
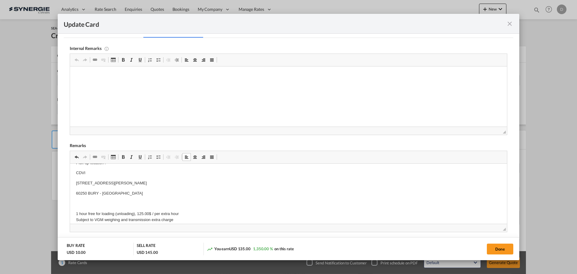
click at [84, 204] on p "Editor, editor11" at bounding box center [288, 204] width 425 height 6
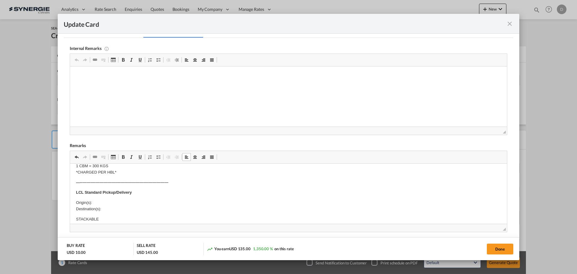
scroll to position [243, 0]
click at [107, 191] on p "Origin(s): Destination(s):" at bounding box center [288, 196] width 425 height 13
click at [165, 199] on p "Origin(s): Montreal CFS Destination(s): [GEOGRAPHIC_DATA][STREET_ADDRESS][PERSO…" at bounding box center [288, 196] width 425 height 13
click at [176, 200] on p "Origin(s): Montreal CFS Destination(s): [GEOGRAPHIC_DATA] [STREET_ADDRESS][PERS…" at bounding box center [288, 196] width 425 height 13
click at [207, 201] on p "Origin(s): Montreal CFS Destination(s): [GEOGRAPHIC_DATA] [STREET_ADDRESS][PERS…" at bounding box center [288, 196] width 425 height 13
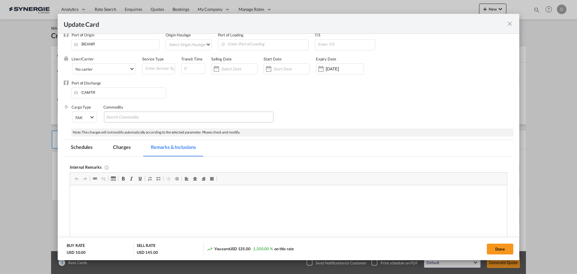
scroll to position [0, 0]
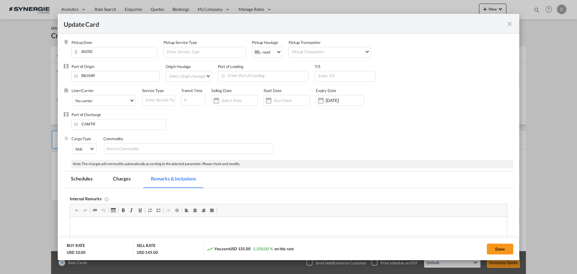
click at [272, 99] on div "Update CardPickup Door ..." at bounding box center [269, 100] width 10 height 12
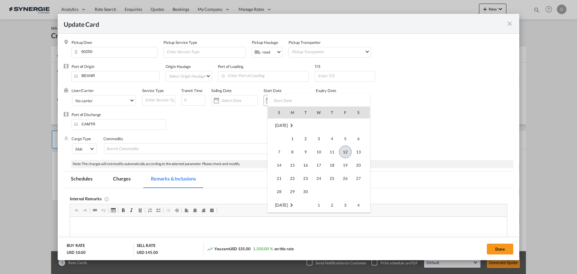
click at [348, 150] on span "12" at bounding box center [345, 152] width 13 height 13
type input "[DATE]"
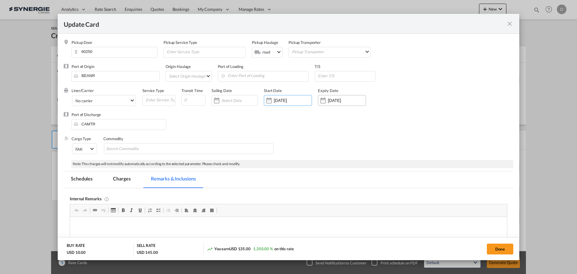
click at [322, 100] on div "Update CardPickup Door ..." at bounding box center [323, 100] width 10 height 12
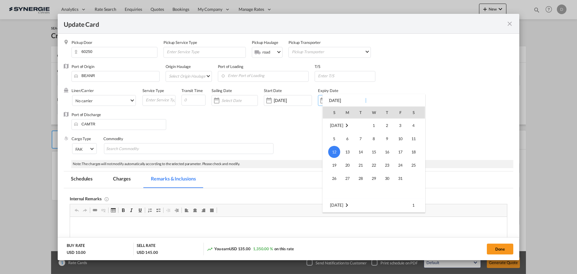
scroll to position [50, 0]
click at [362, 141] on span "30" at bounding box center [361, 142] width 12 height 12
type input "[DATE]"
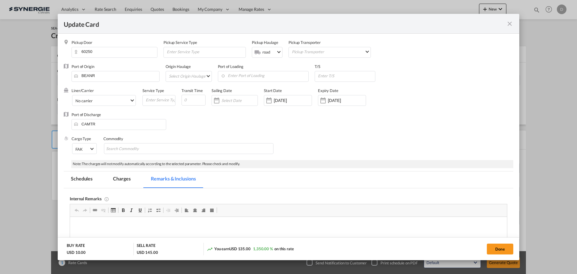
click at [327, 128] on div "Port of Discharge CAMTR" at bounding box center [289, 124] width 450 height 24
click at [168, 149] on md-chips-wrap "Chips container with autocompletion. Enter the text area, type text to search, …" at bounding box center [189, 148] width 170 height 11
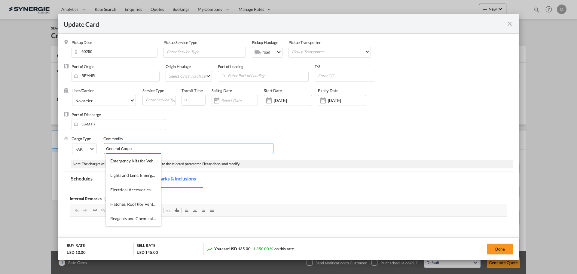
type input "General Cargo"
click at [195, 128] on div "Port of Discharge CAMTR" at bounding box center [289, 124] width 450 height 24
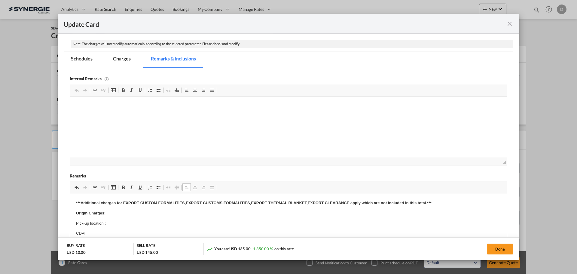
scroll to position [120, 0]
click at [122, 60] on md-tab-item "Charges" at bounding box center [122, 59] width 32 height 17
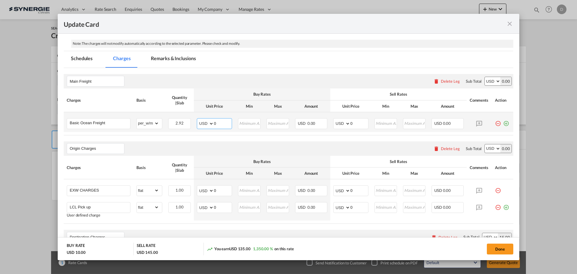
click at [215, 122] on input "0" at bounding box center [223, 122] width 18 height 9
type input "66"
type input "81"
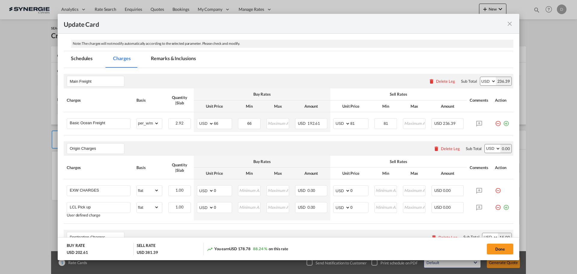
click at [250, 136] on air-lcl-rate-modification "Main Freight Please enter leg name Leg Name Already Exists Delete Leg Sub Total…" at bounding box center [289, 277] width 450 height 418
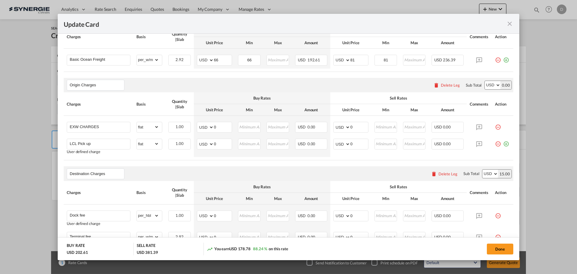
scroll to position [210, 0]
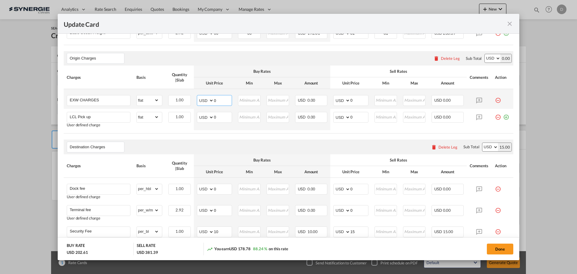
drag, startPoint x: 213, startPoint y: 100, endPoint x: 222, endPoint y: 100, distance: 9.3
click at [222, 100] on input "0" at bounding box center [223, 99] width 18 height 9
type input "280"
type input "310"
drag, startPoint x: 213, startPoint y: 118, endPoint x: 218, endPoint y: 117, distance: 4.6
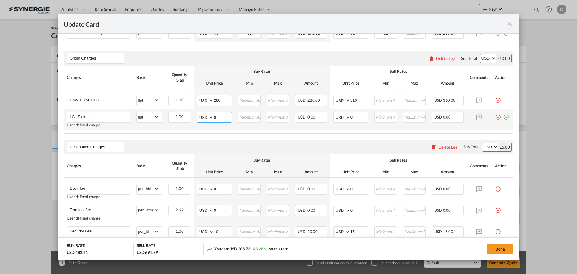
click at [218, 117] on input "0" at bounding box center [223, 116] width 18 height 9
type input "345"
type input "400"
click at [264, 134] on air-lcl-rate-modification "Main Freight Please enter leg name Leg Name Already Exists Delete Leg Sub Total…" at bounding box center [289, 187] width 450 height 418
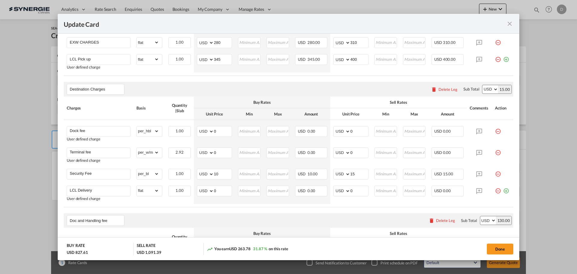
scroll to position [271, 0]
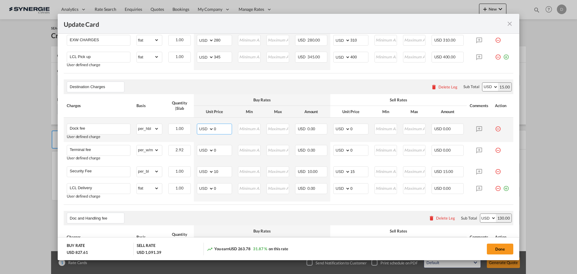
drag, startPoint x: 213, startPoint y: 129, endPoint x: 216, endPoint y: 129, distance: 3.0
click at [216, 129] on input "0" at bounding box center [223, 128] width 18 height 9
type input "47"
type input "65"
click at [155, 149] on select "gross_weight volumetric_weight per_shipment per_bl per_km per_hawb per_kg flat …" at bounding box center [148, 150] width 22 height 10
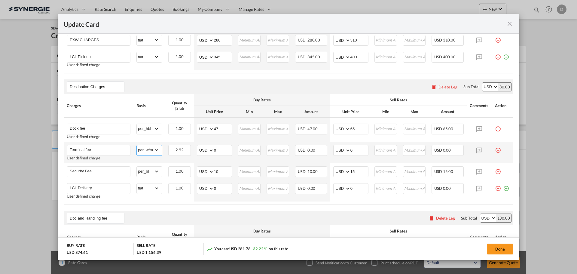
select select "per_shipment"
click at [137, 145] on select "gross_weight volumetric_weight per_shipment per_bl per_km per_hawb per_kg flat …" at bounding box center [148, 150] width 22 height 10
drag, startPoint x: 213, startPoint y: 150, endPoint x: 223, endPoint y: 148, distance: 10.6
click at [223, 148] on input "0" at bounding box center [223, 149] width 18 height 9
type input "123"
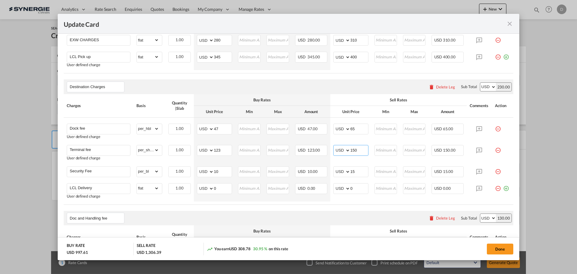
type input "150"
click at [276, 207] on air-lcl-rate-modification "Main Freight Please enter leg name Leg Name Already Exists Delete Leg Sub Total…" at bounding box center [289, 127] width 450 height 418
drag, startPoint x: 213, startPoint y: 189, endPoint x: 219, endPoint y: 189, distance: 6.0
click at [219, 189] on input "0" at bounding box center [223, 187] width 18 height 9
type input "99"
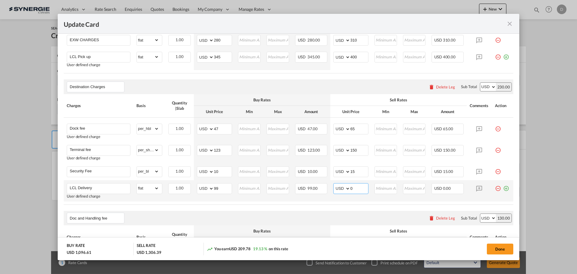
drag, startPoint x: 348, startPoint y: 188, endPoint x: 356, endPoint y: 188, distance: 7.2
click at [356, 188] on input "0" at bounding box center [360, 187] width 18 height 9
type input "131"
click at [316, 212] on div "Doc and Handling fee Please enter leg name Leg Name Already Exists Delete Leg S…" at bounding box center [289, 218] width 450 height 14
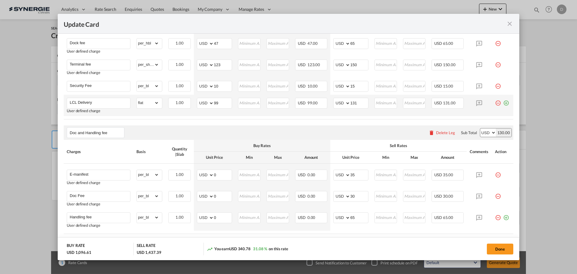
scroll to position [361, 0]
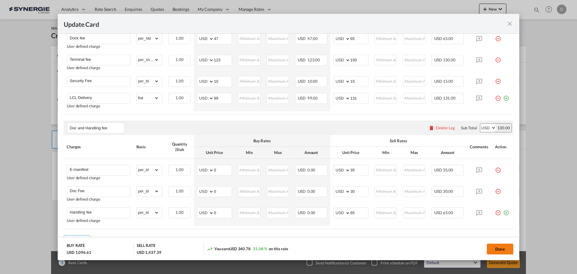
click at [493, 248] on button "Done" at bounding box center [500, 249] width 26 height 11
type input "[DATE]"
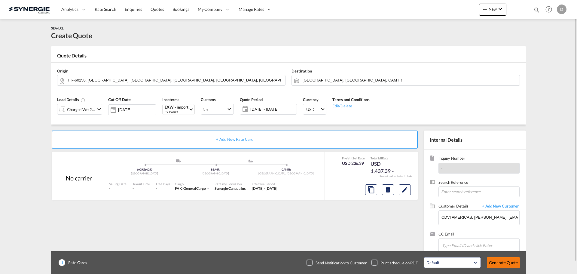
click at [501, 263] on button "Generate Quote" at bounding box center [503, 262] width 33 height 11
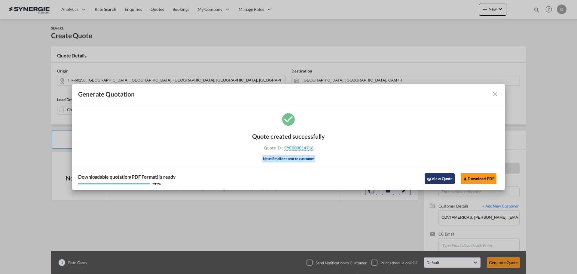
click at [445, 175] on button "View Quote" at bounding box center [440, 178] width 30 height 11
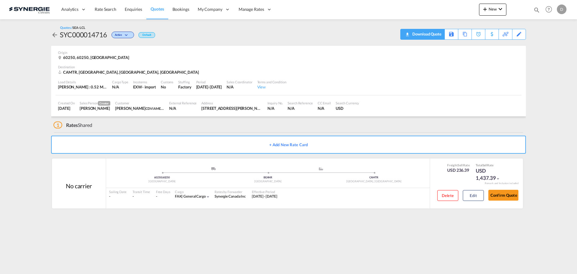
click at [432, 33] on div "Download Quote" at bounding box center [426, 34] width 31 height 10
click at [495, 10] on span "New" at bounding box center [493, 9] width 23 height 5
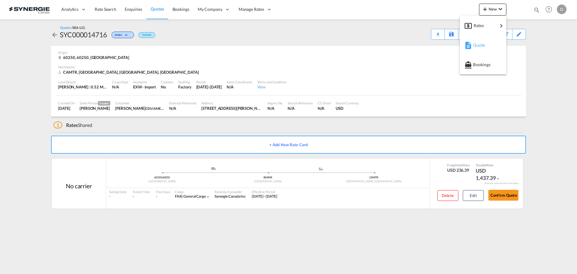
click at [485, 42] on div "Quote" at bounding box center [484, 45] width 22 height 15
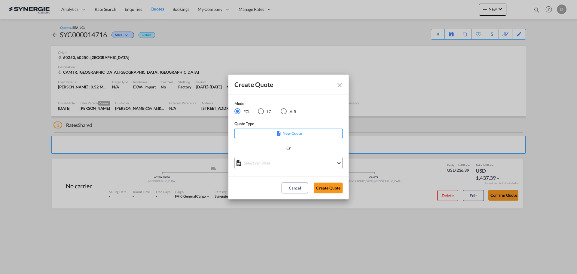
click at [285, 164] on md-select "Select template *NEW* FCL FREEHAND / DAP [PERSON_NAME] | [DATE] *NEW* Import FC…" at bounding box center [289, 163] width 108 height 12
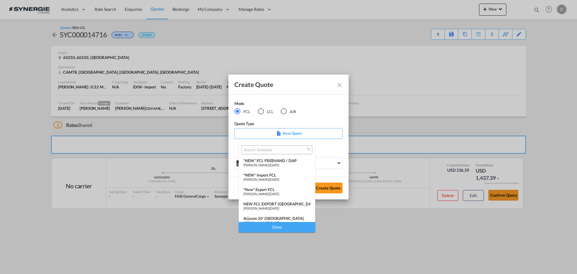
click at [269, 192] on span "[PERSON_NAME]" at bounding box center [256, 194] width 25 height 4
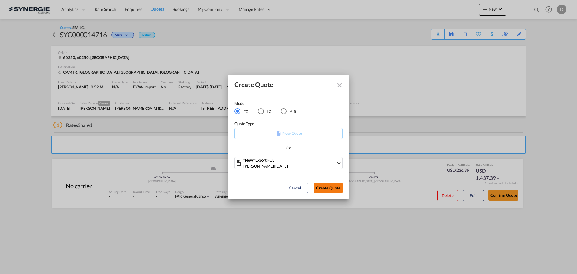
click at [333, 188] on button "Create Quote" at bounding box center [328, 188] width 29 height 11
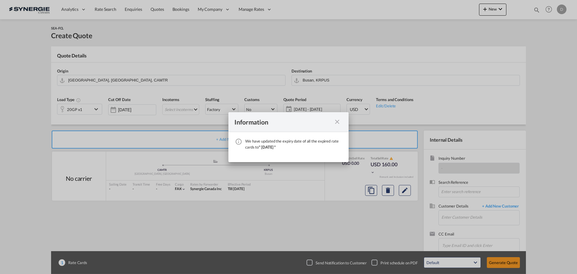
click at [336, 120] on md-icon "icon-close fg-AAA8AD cursor" at bounding box center [337, 121] width 7 height 7
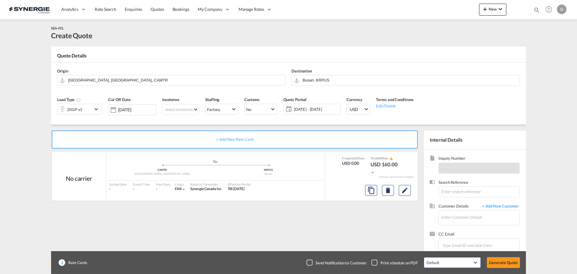
click at [318, 109] on span "[DATE] - [DATE]" at bounding box center [316, 108] width 45 height 5
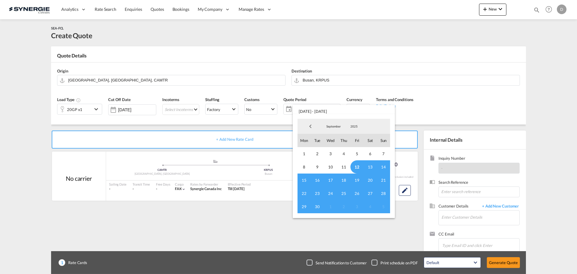
click at [356, 168] on span "12" at bounding box center [357, 166] width 13 height 13
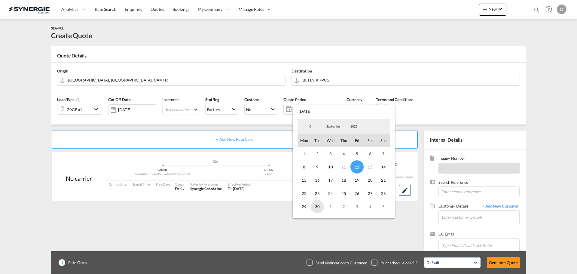
click at [318, 204] on span "30" at bounding box center [317, 206] width 13 height 13
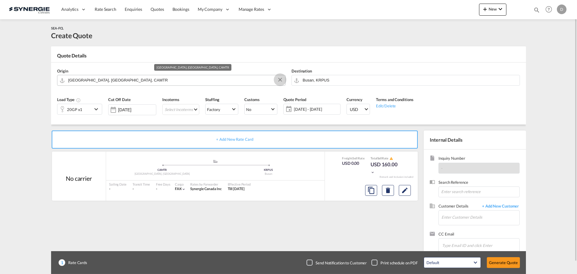
click at [281, 80] on button "Clear Input" at bounding box center [280, 79] width 9 height 9
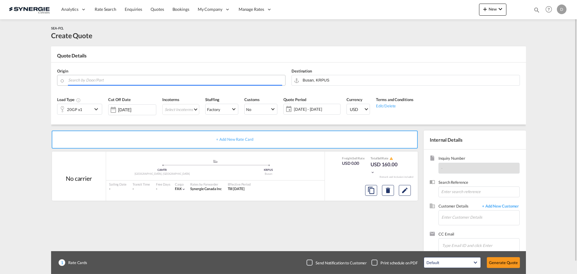
paste input "Scarborough"
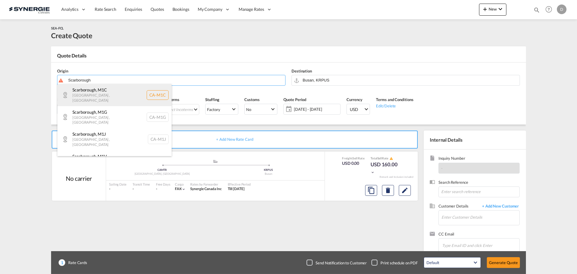
click at [94, 95] on div "[GEOGRAPHIC_DATA] , M1C [GEOGRAPHIC_DATA] , [GEOGRAPHIC_DATA] [GEOGRAPHIC_DATA]…" at bounding box center [114, 95] width 114 height 22
type input "CA-M1C, [GEOGRAPHIC_DATA], [GEOGRAPHIC_DATA]"
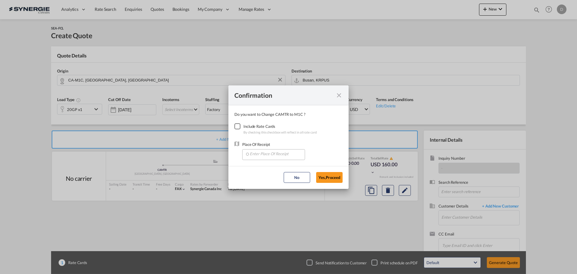
drag, startPoint x: 235, startPoint y: 127, endPoint x: 263, endPoint y: 152, distance: 37.0
click at [235, 126] on div "Checkbox No Ink" at bounding box center [238, 126] width 6 height 6
click at [282, 157] on input "Enter Place Of Receipt" at bounding box center [275, 153] width 60 height 9
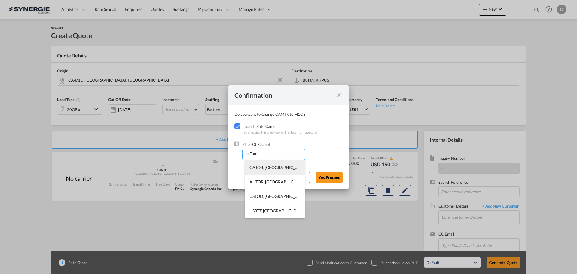
click at [278, 165] on span "CATOR, [GEOGRAPHIC_DATA], [GEOGRAPHIC_DATA], [GEOGRAPHIC_DATA], [GEOGRAPHIC_DAT…" at bounding box center [367, 167] width 235 height 5
type input "CATOR, [GEOGRAPHIC_DATA], [GEOGRAPHIC_DATA], [GEOGRAPHIC_DATA], [GEOGRAPHIC_DAT…"
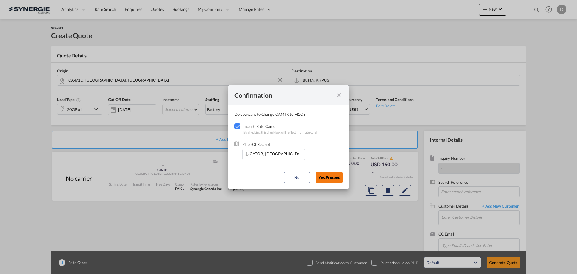
click at [330, 178] on button "Yes,Proceed" at bounding box center [329, 177] width 26 height 11
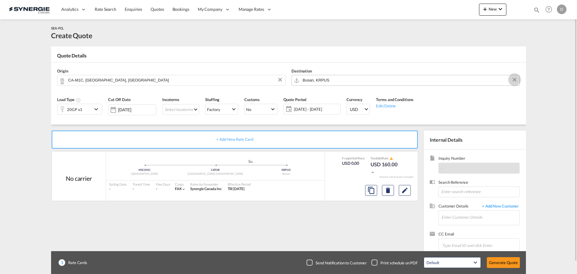
click at [515, 78] on button "Clear Input" at bounding box center [514, 79] width 9 height 9
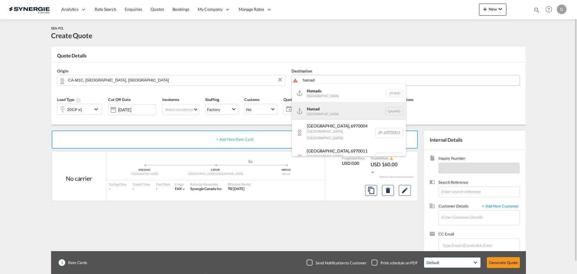
click at [329, 110] on div "Hamad [GEOGRAPHIC_DATA] QAHMD" at bounding box center [349, 111] width 114 height 18
type input "Hamad, QAHMD"
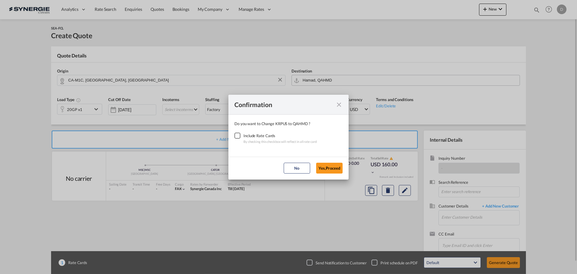
click at [236, 137] on div "Checkbox No Ink" at bounding box center [238, 136] width 6 height 6
click at [328, 167] on button "Yes,Proceed" at bounding box center [329, 168] width 26 height 11
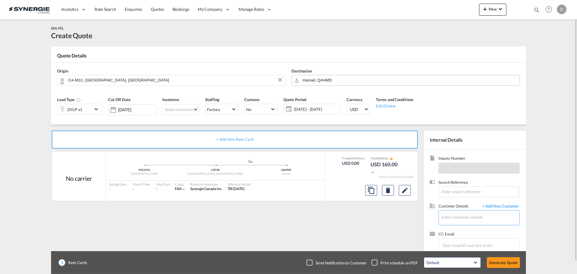
click at [476, 219] on input "Enter Customer Details" at bounding box center [481, 217] width 78 height 14
paste input "[EMAIL_ADDRESS][DOMAIN_NAME]"
type input "[EMAIL_ADDRESS][DOMAIN_NAME]"
click at [500, 206] on span "+ Add New Customer" at bounding box center [499, 206] width 41 height 7
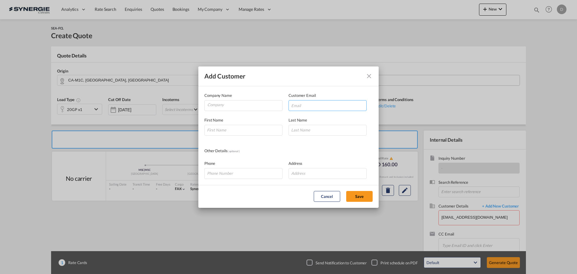
click at [336, 106] on input "Add Customer Company ..." at bounding box center [328, 105] width 78 height 11
paste input "[EMAIL_ADDRESS][DOMAIN_NAME]"
type input "[EMAIL_ADDRESS][DOMAIN_NAME]"
click at [219, 129] on input "Add Customer Company ..." at bounding box center [243, 130] width 78 height 11
type input "V"
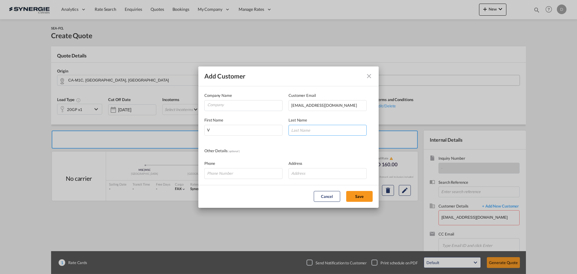
click at [331, 127] on input "Add Customer Company ..." at bounding box center [328, 130] width 78 height 11
type input "V"
type input "D"
click at [364, 194] on button "Save" at bounding box center [359, 196] width 26 height 11
click at [222, 105] on input "Company" at bounding box center [244, 104] width 75 height 9
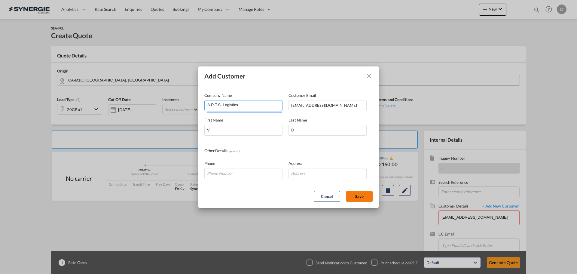
type input "A.R.T.S. Logistics"
click at [360, 199] on button "Save" at bounding box center [359, 196] width 26 height 11
type input "A.R.T.S. Logistics, V D, [EMAIL_ADDRESS][DOMAIN_NAME]"
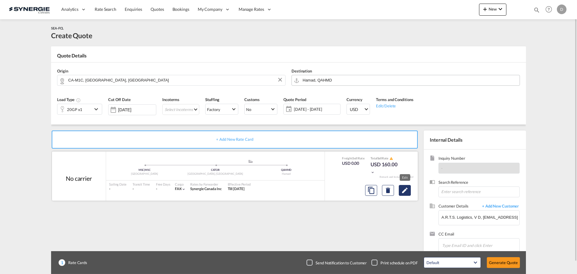
click at [408, 190] on md-icon "Edit" at bounding box center [404, 190] width 7 height 7
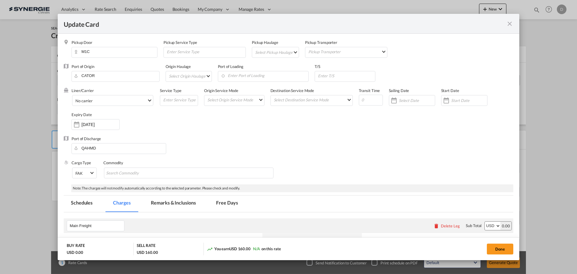
click at [292, 50] on md-select "Select Pickup Haulage rail road barge truck unspecified not available" at bounding box center [277, 52] width 44 height 10
click at [272, 66] on md-option "road" at bounding box center [276, 66] width 53 height 14
click at [257, 79] on input "Enter Port of Loading" at bounding box center [265, 75] width 88 height 9
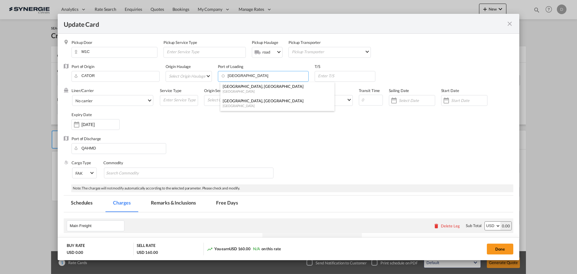
click at [252, 105] on div "[GEOGRAPHIC_DATA]" at bounding box center [276, 105] width 106 height 5
type input "[GEOGRAPHIC_DATA], [GEOGRAPHIC_DATA], CAMTR"
click at [147, 99] on md-select-value "No carrier" at bounding box center [114, 100] width 78 height 10
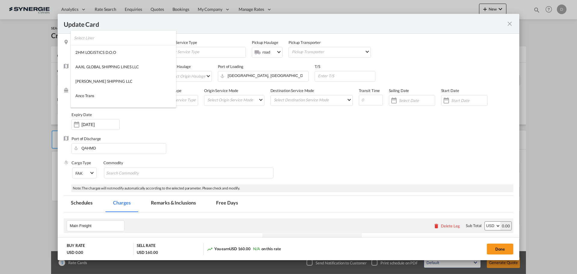
scroll to position [818, 0]
click at [102, 72] on md-option "MSC" at bounding box center [124, 71] width 106 height 14
drag, startPoint x: 266, startPoint y: 139, endPoint x: 291, endPoint y: 132, distance: 25.5
click at [267, 139] on div "Port of Discharge QAHMD" at bounding box center [289, 148] width 450 height 24
click at [442, 101] on div "Update Card Pickup ..." at bounding box center [447, 100] width 10 height 12
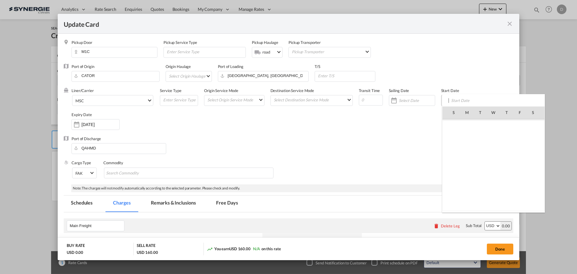
scroll to position [139277, 0]
click at [519, 153] on span "12" at bounding box center [520, 152] width 13 height 13
type input "[DATE]"
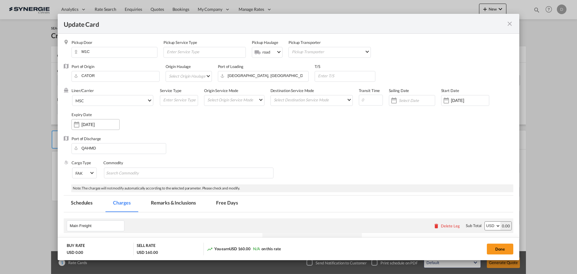
click at [73, 127] on div "Update Card Pickup ..." at bounding box center [77, 124] width 10 height 12
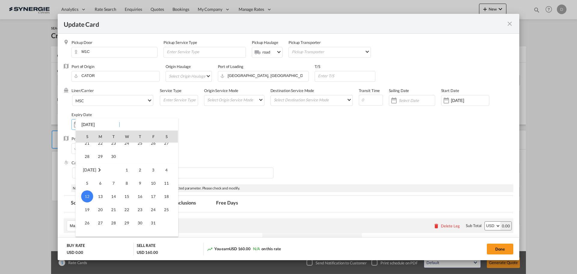
scroll to position [50, 0]
click at [114, 168] on span "30" at bounding box center [114, 166] width 12 height 12
type input "[DATE]"
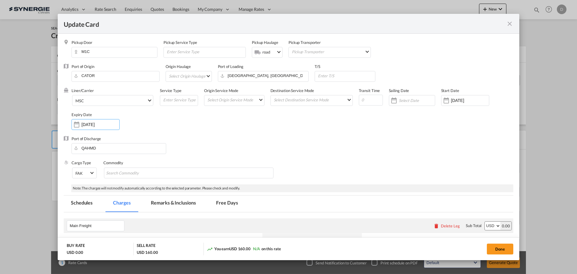
click at [272, 139] on div "Port of Discharge QAHMD" at bounding box center [289, 148] width 450 height 24
click at [205, 174] on md-chips-wrap "Chips container with autocompletion. Enter the text area, type text to search, …" at bounding box center [189, 172] width 170 height 11
click at [145, 173] on input "Chips input." at bounding box center [133, 173] width 55 height 10
paste input "Gym Equipment’s"
type input "Gym Equipment’s"
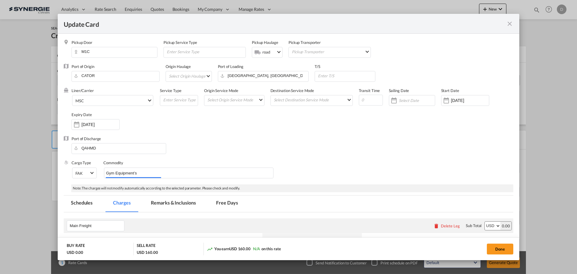
click at [203, 143] on div "Port of Discharge QAHMD" at bounding box center [289, 148] width 450 height 24
click at [208, 143] on div "Port of Discharge QAHMD" at bounding box center [289, 148] width 450 height 24
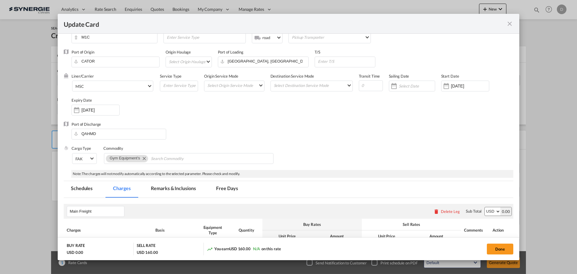
scroll to position [0, 0]
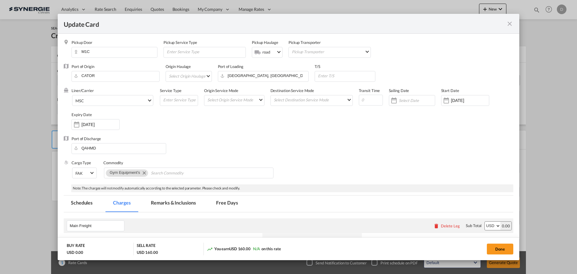
click at [315, 152] on div "Port of Discharge QAHMD" at bounding box center [289, 148] width 450 height 24
click at [255, 101] on md-select "Select Origin Service Mode SD [GEOGRAPHIC_DATA]" at bounding box center [235, 99] width 57 height 8
click at [240, 101] on md-option "SD" at bounding box center [234, 100] width 66 height 14
click at [317, 102] on md-select "Select Destination Service Mode SD [GEOGRAPHIC_DATA]" at bounding box center [312, 99] width 79 height 8
click at [287, 117] on md-option "CY" at bounding box center [311, 114] width 88 height 14
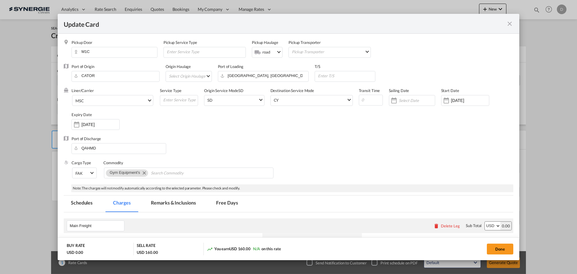
click at [327, 146] on div "Port of Discharge QAHMD" at bounding box center [289, 148] width 450 height 24
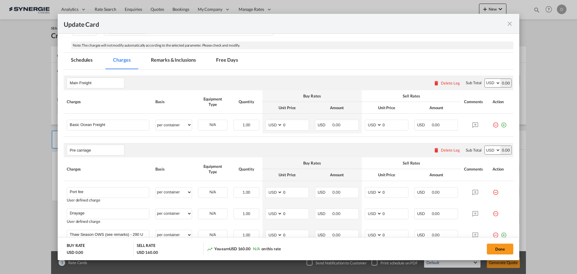
scroll to position [150, 0]
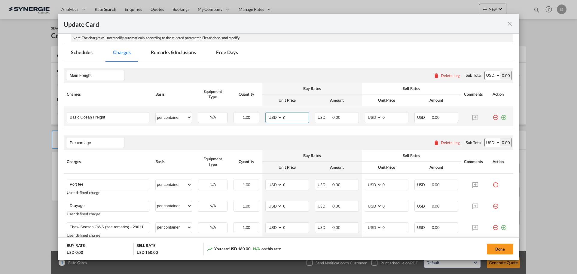
drag, startPoint x: 281, startPoint y: 118, endPoint x: 289, endPoint y: 118, distance: 7.8
click at [289, 118] on input "0" at bounding box center [296, 116] width 26 height 9
type input "4125"
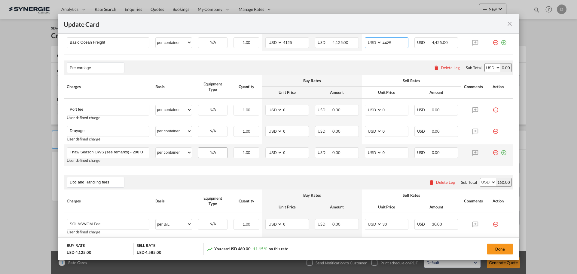
scroll to position [241, 0]
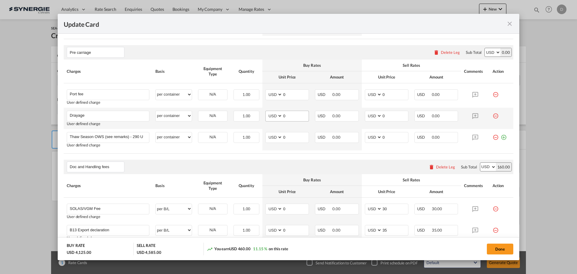
type input "4425"
drag, startPoint x: 282, startPoint y: 115, endPoint x: 290, endPoint y: 115, distance: 8.1
click at [290, 115] on input "0" at bounding box center [296, 115] width 26 height 9
type input "307"
type input "7"
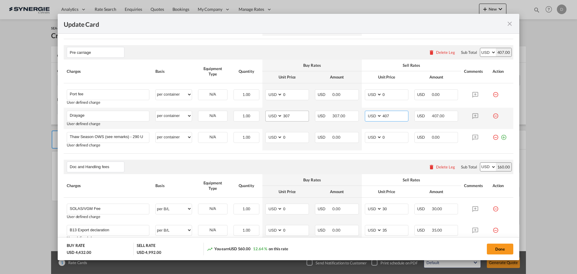
type input "407"
click at [291, 155] on rate-modification "Main Freight Please enter leg name Leg Name Already Exists Delete Leg Sub Total…" at bounding box center [289, 175] width 450 height 406
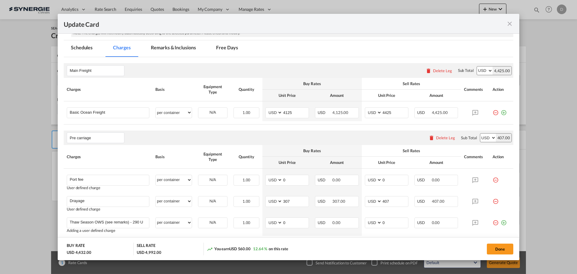
scroll to position [120, 0]
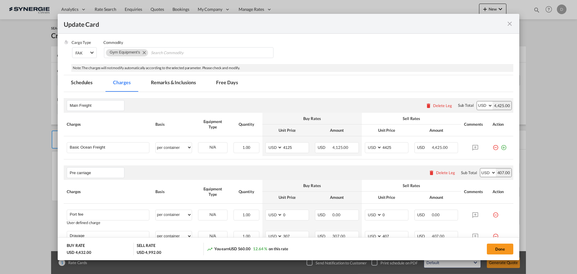
click at [191, 84] on md-tab-item "Remarks & Inclusions" at bounding box center [173, 83] width 59 height 17
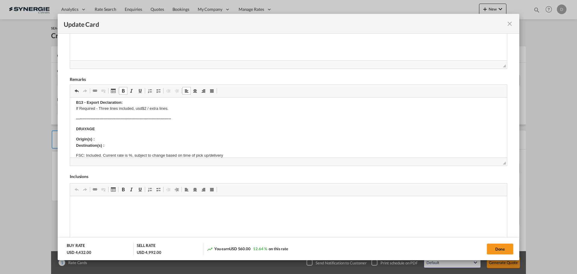
scroll to position [30, 0]
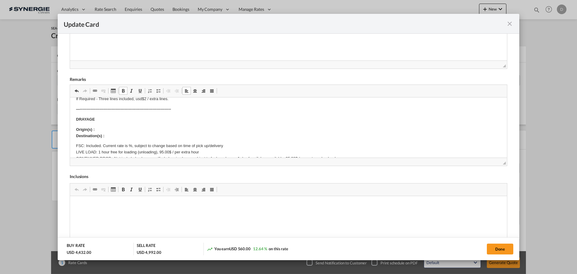
click at [111, 130] on p "Origin(s) : Destination(s) :" at bounding box center [288, 133] width 425 height 13
click at [113, 136] on p "Origin(s) : Scarborough Destination(s) :" at bounding box center [288, 133] width 425 height 13
click at [113, 136] on strong "Origin(s) : Scarborough Destination(s) : Toronto rail ramp" at bounding box center [107, 132] width 62 height 11
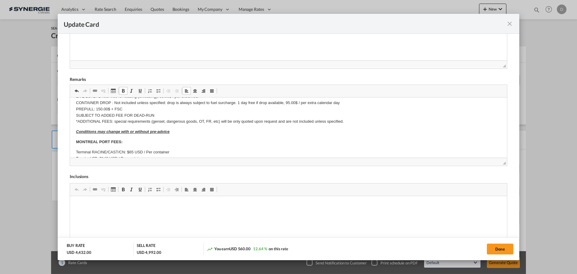
scroll to position [0, 0]
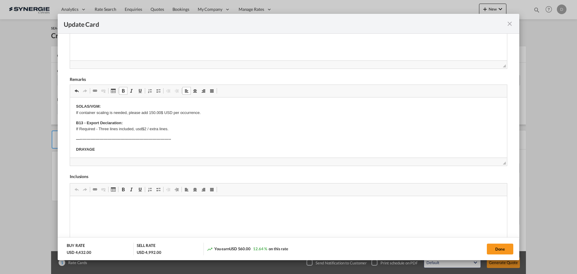
drag, startPoint x: 491, startPoint y: 247, endPoint x: 468, endPoint y: 232, distance: 27.5
click at [491, 247] on button "Done" at bounding box center [500, 249] width 26 height 11
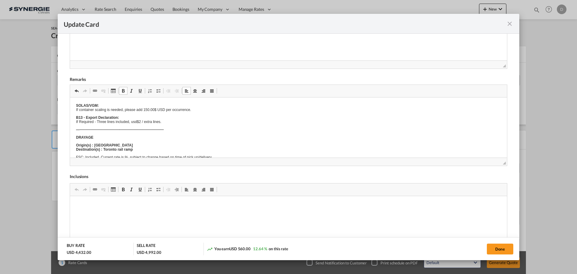
type input "[DATE]"
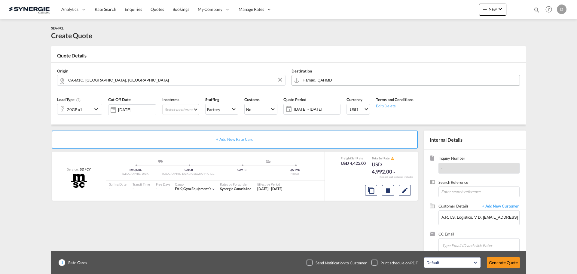
scroll to position [92, 0]
click at [499, 261] on button "Generate Quote" at bounding box center [503, 262] width 33 height 11
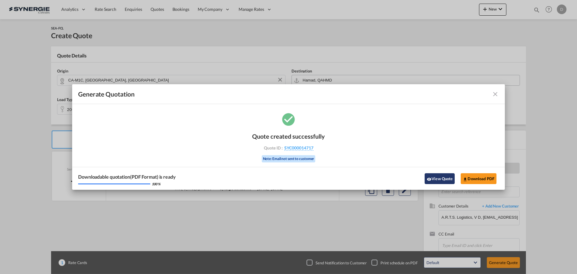
click at [433, 176] on button "View Quote" at bounding box center [440, 178] width 30 height 11
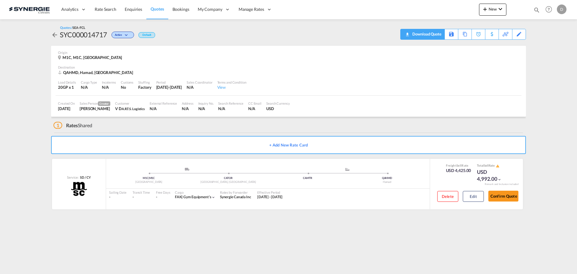
click at [436, 35] on div "Download Quote" at bounding box center [426, 34] width 31 height 10
click at [495, 11] on button "New" at bounding box center [492, 10] width 27 height 12
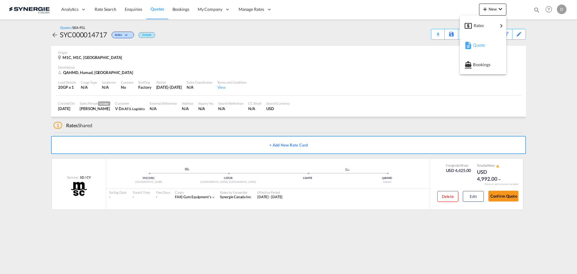
click at [479, 47] on span "Quote" at bounding box center [476, 45] width 7 height 12
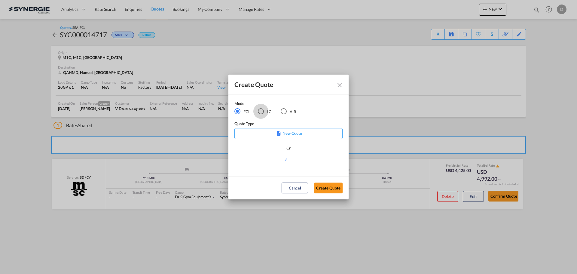
click at [261, 113] on div "LCL" at bounding box center [261, 111] width 6 height 6
click at [282, 164] on md-select "Select template New DAP Import LCL [PERSON_NAME] | [DATE] [GEOGRAPHIC_DATA] LCL…" at bounding box center [289, 163] width 108 height 12
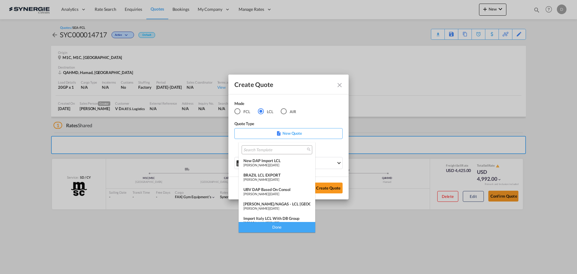
click at [279, 164] on span "[DATE]" at bounding box center [275, 165] width 10 height 4
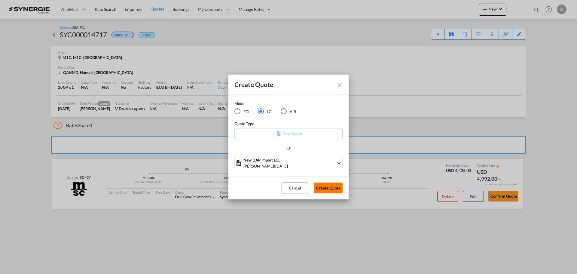
click at [327, 185] on button "Create Quote" at bounding box center [328, 188] width 29 height 11
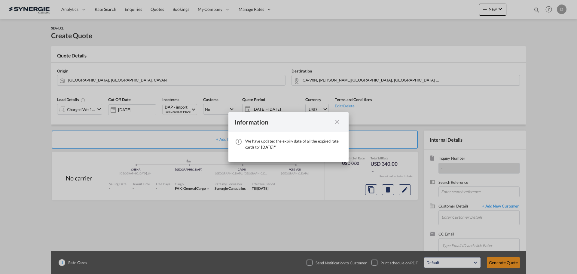
click at [338, 120] on md-icon "icon-close fg-AAA8AD cursor" at bounding box center [337, 121] width 7 height 7
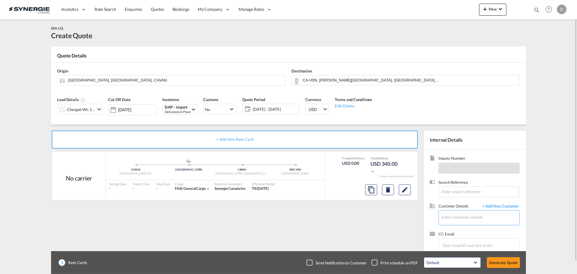
drag, startPoint x: 487, startPoint y: 222, endPoint x: 487, endPoint y: 218, distance: 4.2
click at [487, 218] on input "Enter Customer Details" at bounding box center [481, 217] width 78 height 14
paste input "[EMAIL_ADDRESS][DOMAIN_NAME]"
click at [480, 199] on div "[PERSON_NAME] [PERSON_NAME][EMAIL_ADDRESS][DOMAIN_NAME] | SPEEDMARK [GEOGRAPHIC…" at bounding box center [480, 202] width 78 height 16
type input "SPEEDMARK [GEOGRAPHIC_DATA], [PERSON_NAME], [EMAIL_ADDRESS][DOMAIN_NAME]"
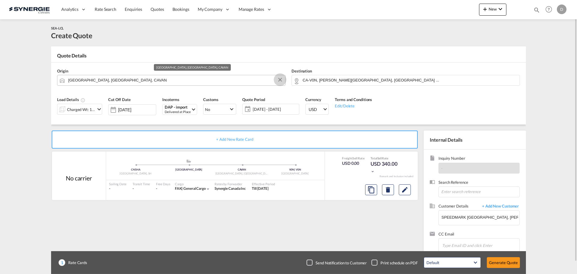
click at [281, 80] on button "Clear Input" at bounding box center [280, 79] width 9 height 9
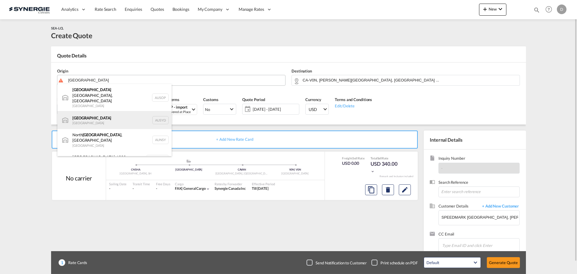
click at [94, 112] on div "Sydney [GEOGRAPHIC_DATA] AUSYD" at bounding box center [114, 120] width 114 height 18
type input "[GEOGRAPHIC_DATA], AUSYD"
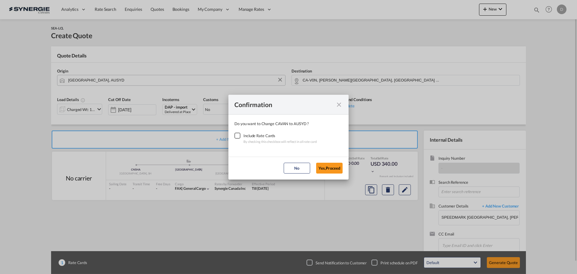
click at [237, 135] on div "Checkbox No Ink" at bounding box center [238, 136] width 6 height 6
click at [330, 166] on button "Yes,Proceed" at bounding box center [329, 168] width 26 height 11
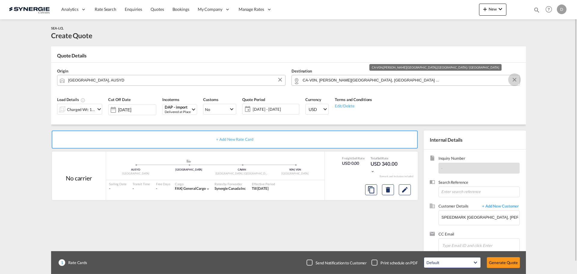
click at [514, 78] on button "Clear Input" at bounding box center [514, 79] width 9 height 9
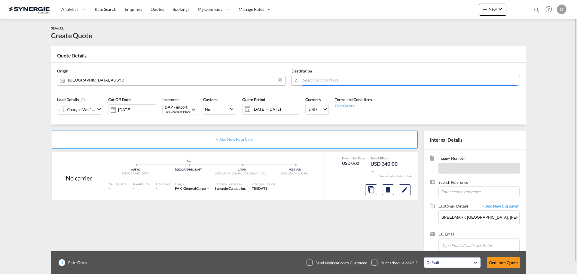
paste input "[GEOGRAPHIC_DATA]"
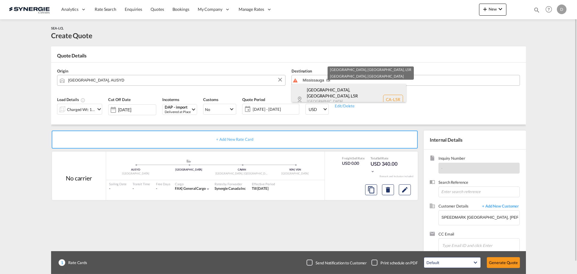
click at [353, 92] on div "[GEOGRAPHIC_DATA], [GEOGRAPHIC_DATA] , L5R [GEOGRAPHIC_DATA] [GEOGRAPHIC_DATA] …" at bounding box center [349, 99] width 114 height 31
type input "CA-L5R, [GEOGRAPHIC_DATA], [GEOGRAPHIC_DATA], [GEOGRAPHIC_DATA]"
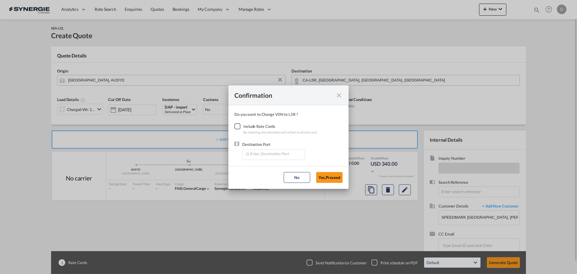
click at [237, 126] on div "Checkbox No Ink" at bounding box center [238, 126] width 6 height 6
click at [285, 153] on input "Enter Destination Port" at bounding box center [275, 153] width 60 height 9
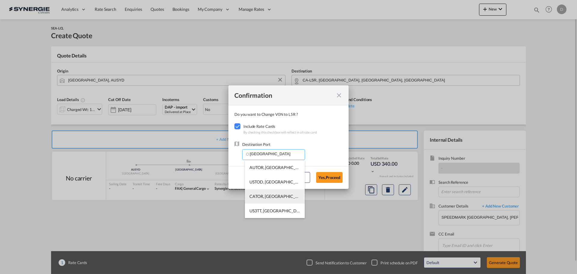
click at [276, 196] on span "CATOR, [GEOGRAPHIC_DATA], [GEOGRAPHIC_DATA], [GEOGRAPHIC_DATA], [GEOGRAPHIC_DAT…" at bounding box center [367, 196] width 235 height 5
type input "CATOR, [GEOGRAPHIC_DATA], [GEOGRAPHIC_DATA], [GEOGRAPHIC_DATA], [GEOGRAPHIC_DAT…"
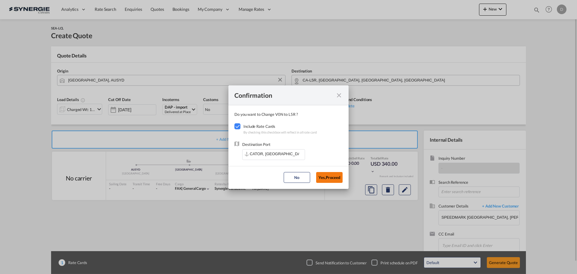
click at [328, 178] on button "Yes,Proceed" at bounding box center [329, 177] width 26 height 11
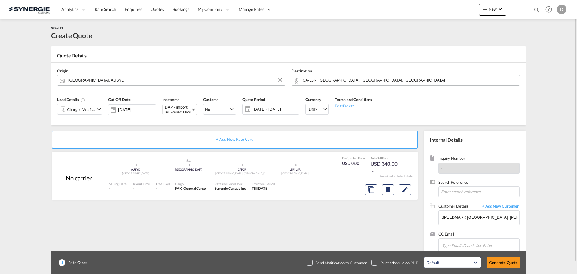
click at [366, 224] on div "+ Add New Rate Card No carrier added by you .a{fill:#aaa8ad;} .a{fill:#aaa8ad;}…" at bounding box center [236, 193] width 370 height 126
click at [100, 108] on md-icon "icon-chevron-down" at bounding box center [99, 109] width 7 height 7
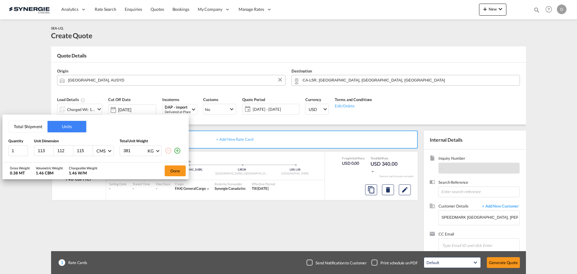
click at [41, 152] on input "113" at bounding box center [45, 150] width 16 height 5
type input "58"
type input "37"
type input "33"
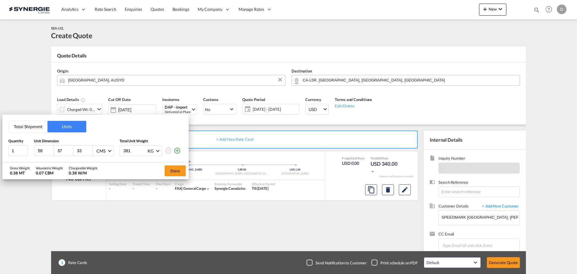
click at [124, 152] on input "381" at bounding box center [135, 151] width 24 height 10
type input "860"
click at [173, 170] on button "Done" at bounding box center [175, 170] width 21 height 11
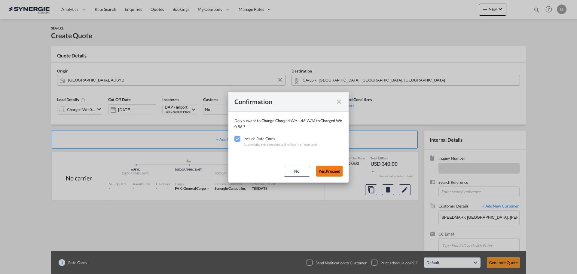
click at [333, 169] on button "Yes,Proceed" at bounding box center [329, 171] width 26 height 11
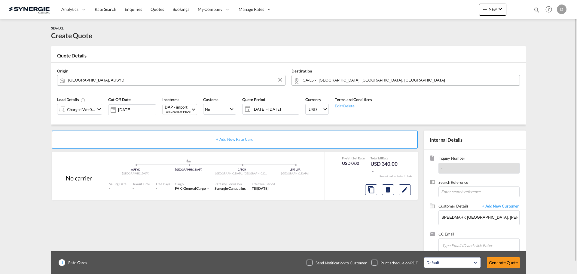
click at [272, 109] on span "[DATE] - [DATE]" at bounding box center [275, 108] width 45 height 5
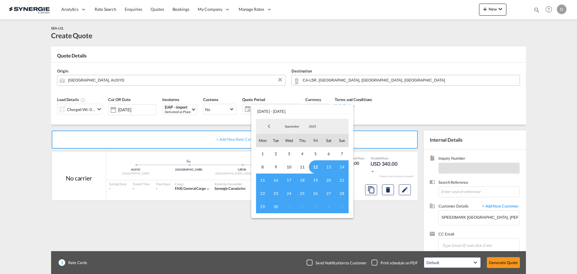
click at [314, 166] on span "12" at bounding box center [315, 166] width 13 height 13
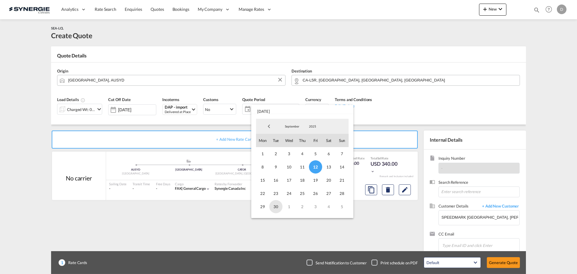
click at [277, 207] on span "30" at bounding box center [275, 206] width 13 height 13
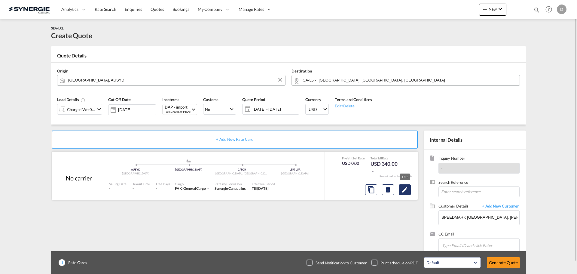
click at [406, 188] on md-icon "Edit" at bounding box center [404, 189] width 7 height 7
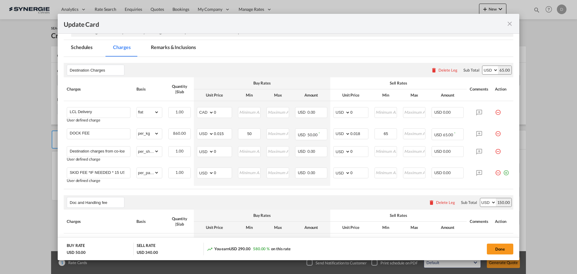
scroll to position [120, 0]
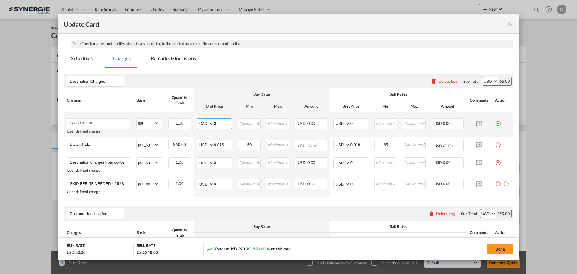
click at [210, 124] on select "AED AFN ALL AMD ANG AOA ARS AUD AWG AZN BAM BBD BDT BGN BHD BIF BMD BND BOB BRL…" at bounding box center [206, 123] width 16 height 8
select select "string:USD"
click at [198, 119] on select "AED AFN ALL AMD ANG AOA ARS AUD AWG AZN BAM BBD BDT BGN BHD BIF BMD BND BOB BRL…" at bounding box center [206, 123] width 16 height 8
click at [247, 124] on input "Update Card Port ..." at bounding box center [250, 122] width 22 height 9
drag, startPoint x: 213, startPoint y: 124, endPoint x: 222, endPoint y: 125, distance: 8.2
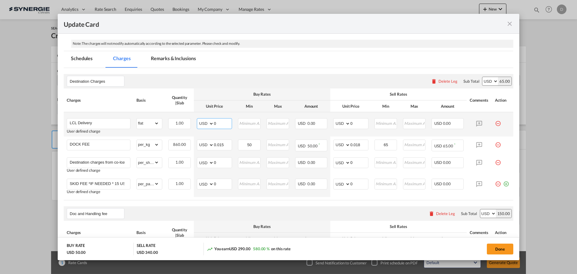
click at [222, 125] on input "0" at bounding box center [223, 122] width 18 height 9
type input "63"
type input "1"
type input "85"
click at [294, 213] on div "Doc and Handling fee Please enter leg name Leg Name Already Exists Delete Leg S…" at bounding box center [289, 213] width 450 height 14
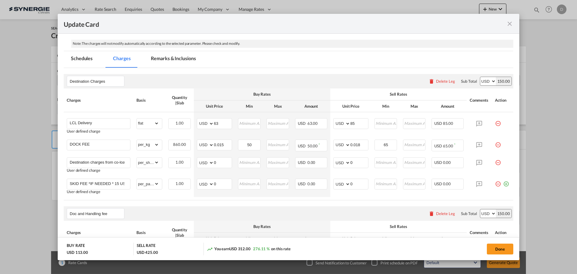
scroll to position [180, 0]
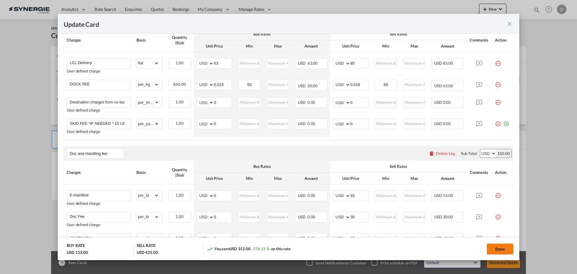
click at [493, 249] on button "Done" at bounding box center [500, 249] width 26 height 11
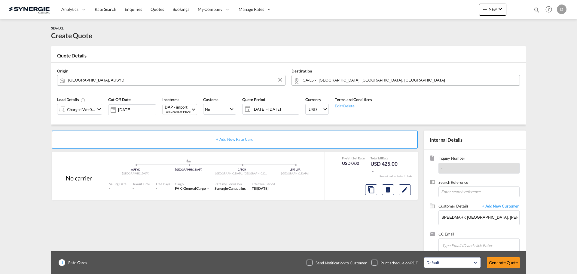
type input "[DATE]"
click at [501, 260] on button "Generate Quote" at bounding box center [503, 262] width 33 height 11
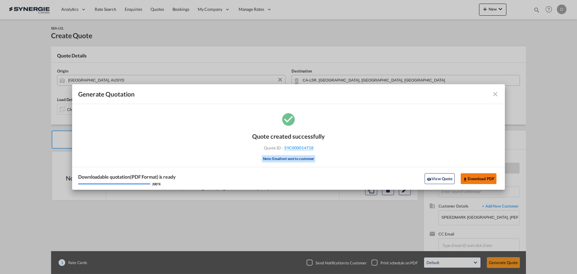
drag, startPoint x: 441, startPoint y: 176, endPoint x: 440, endPoint y: 171, distance: 5.9
click at [441, 176] on button "View Quote" at bounding box center [440, 178] width 30 height 11
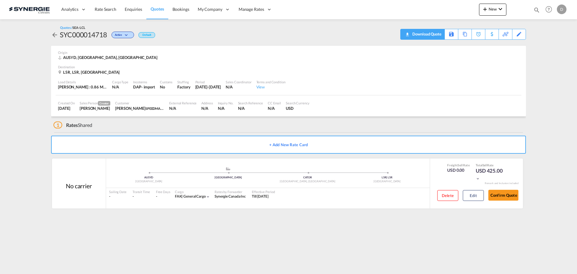
click at [435, 33] on div "Download Quote" at bounding box center [426, 34] width 31 height 10
click at [396, 69] on div "L5R, L5R, [GEOGRAPHIC_DATA]" at bounding box center [288, 71] width 461 height 5
click at [492, 11] on span "New" at bounding box center [493, 9] width 23 height 5
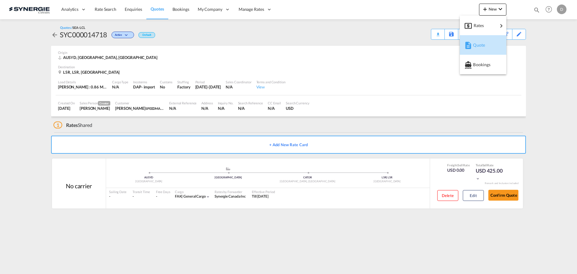
click at [480, 45] on span "Quote" at bounding box center [476, 45] width 7 height 12
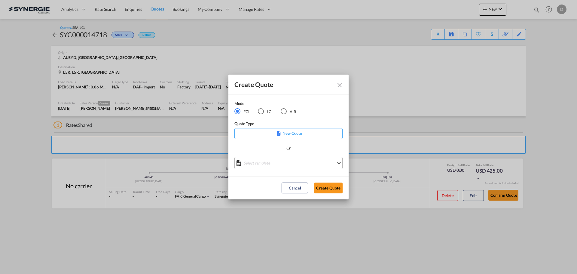
click at [279, 166] on md-select "Select template *NEW* FCL FREEHAND / DAP [PERSON_NAME] | [DATE] *NEW* Import FC…" at bounding box center [289, 163] width 108 height 12
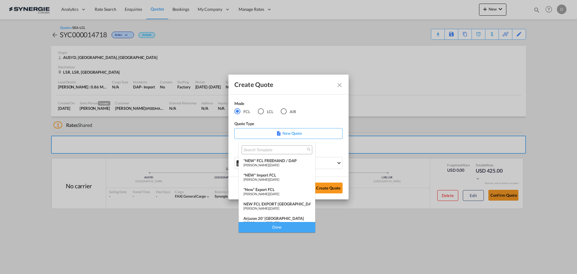
click at [273, 191] on div "*New* Export FCL" at bounding box center [277, 189] width 67 height 5
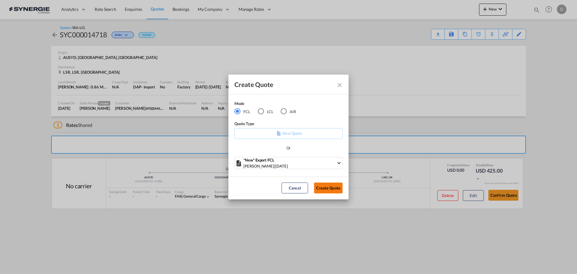
click at [327, 187] on button "Create Quote" at bounding box center [328, 188] width 29 height 11
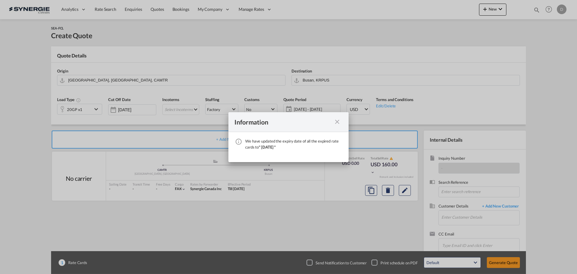
click at [337, 121] on md-icon "icon-close fg-AAA8AD cursor" at bounding box center [337, 121] width 7 height 7
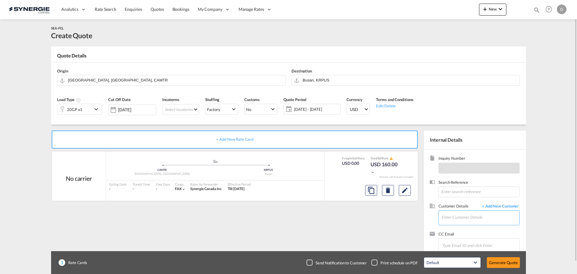
click at [458, 214] on input "Enter Customer Details" at bounding box center [481, 217] width 78 height 14
paste input "[PERSON_NAME][EMAIL_ADDRESS][DOMAIN_NAME]"
type input "[PERSON_NAME][EMAIL_ADDRESS][DOMAIN_NAME]"
click at [505, 204] on span "+ Add New Customer" at bounding box center [499, 206] width 41 height 7
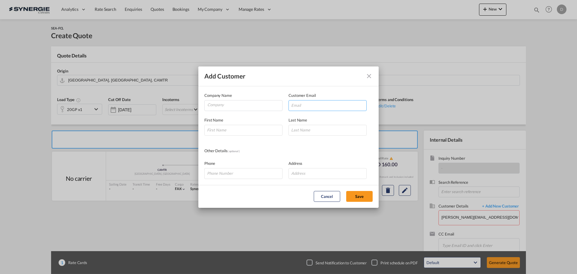
click at [330, 107] on input "Add Customer Company ..." at bounding box center [328, 105] width 78 height 11
paste input "[PERSON_NAME][EMAIL_ADDRESS][DOMAIN_NAME]"
type input "[PERSON_NAME][EMAIL_ADDRESS][DOMAIN_NAME]"
drag, startPoint x: 219, startPoint y: 105, endPoint x: 219, endPoint y: 101, distance: 4.2
click at [219, 101] on input "Company" at bounding box center [244, 104] width 75 height 9
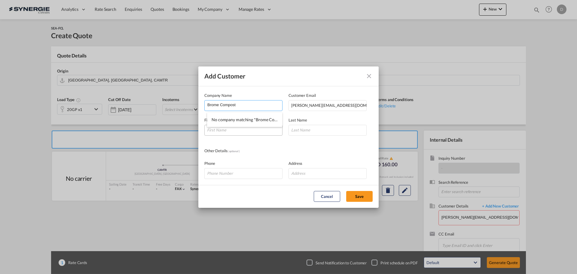
type input "Brome Compost"
click at [250, 134] on input "Add Customer Company ..." at bounding box center [243, 130] width 78 height 11
type input "[PERSON_NAME]"
click at [226, 174] on input "Add Customer Company ..." at bounding box center [243, 173] width 78 height 11
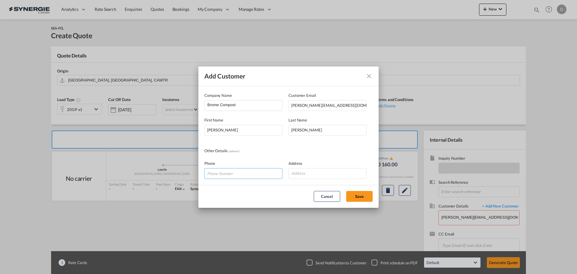
paste input "[PHONE_NUMBER]"
type input "[PHONE_NUMBER]"
click at [313, 175] on input "Add Customer Company ..." at bounding box center [328, 173] width 78 height 11
paste input "[STREET_ADDRESS]"
type input "[STREET_ADDRESS]"
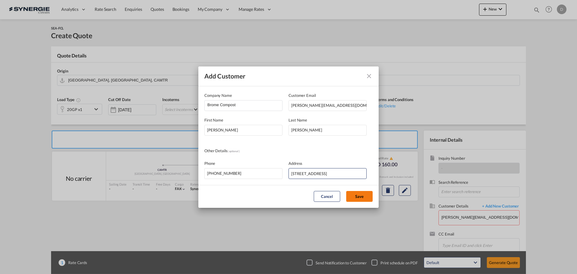
click at [358, 195] on button "Save" at bounding box center [359, 196] width 26 height 11
type input "Brome Compost, [PERSON_NAME], [PERSON_NAME][EMAIL_ADDRESS][DOMAIN_NAME]"
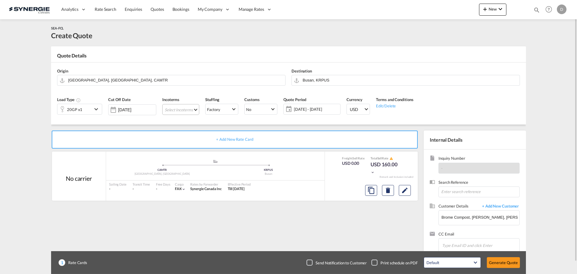
click at [191, 105] on md-select "Select Incoterms DDP - export Delivery Duty Paid FCA - import Free Carrier EXW …" at bounding box center [180, 109] width 37 height 11
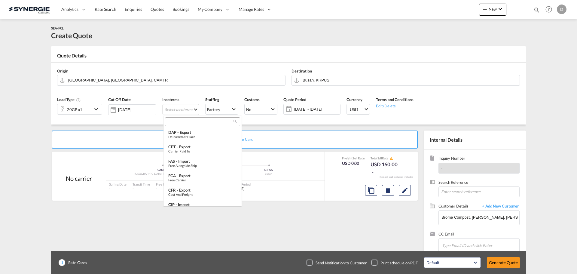
scroll to position [90, 0]
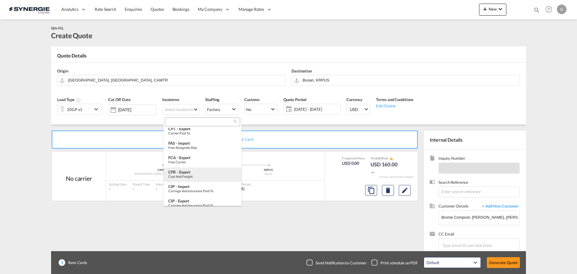
click at [190, 172] on div "CFR - export" at bounding box center [202, 172] width 69 height 5
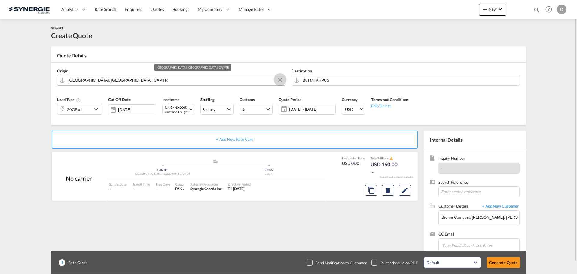
click at [279, 80] on button "Clear Input" at bounding box center [280, 79] width 9 height 9
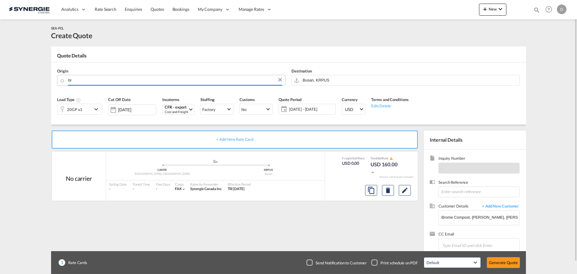
type input "b"
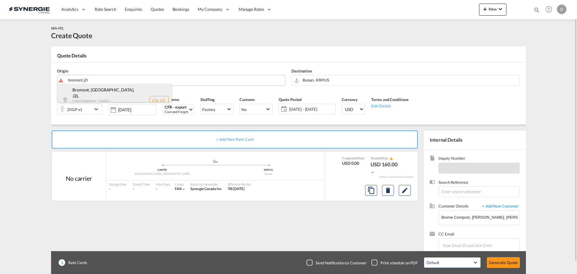
click at [80, 92] on div "[GEOGRAPHIC_DATA], [GEOGRAPHIC_DATA] , J2L [GEOGRAPHIC_DATA] / [GEOGRAPHIC_DATA…" at bounding box center [114, 100] width 114 height 33
type input "CA-J2L, [GEOGRAPHIC_DATA], [GEOGRAPHIC_DATA], [GEOGRAPHIC_DATA] / [GEOGRAPHIC_D…"
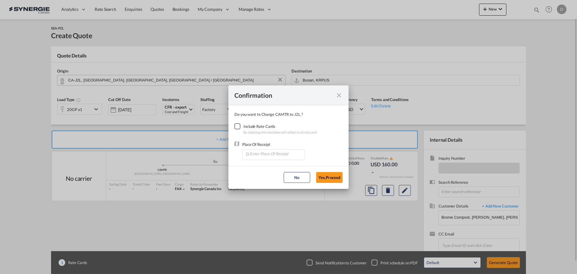
click at [239, 127] on div "Checkbox No Ink" at bounding box center [238, 126] width 6 height 6
click at [282, 151] on input "Enter Place Of Receipt" at bounding box center [275, 153] width 60 height 9
click at [272, 183] on span "CAMTR, [GEOGRAPHIC_DATA], [GEOGRAPHIC_DATA], [GEOGRAPHIC_DATA], [GEOGRAPHIC_DAT…" at bounding box center [368, 181] width 236 height 5
type input "CAMTR, [GEOGRAPHIC_DATA], [GEOGRAPHIC_DATA], [GEOGRAPHIC_DATA], [GEOGRAPHIC_DAT…"
click at [333, 174] on button "Yes,Proceed" at bounding box center [329, 177] width 26 height 11
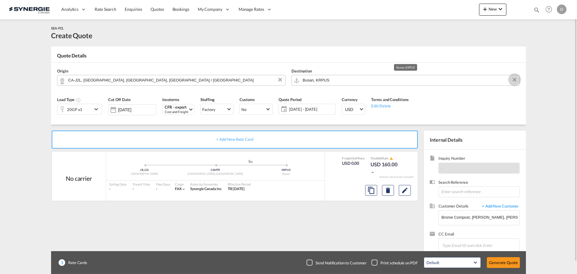
click at [515, 78] on button "Clear Input" at bounding box center [514, 79] width 9 height 9
paste input "[GEOGRAPHIC_DATA]"
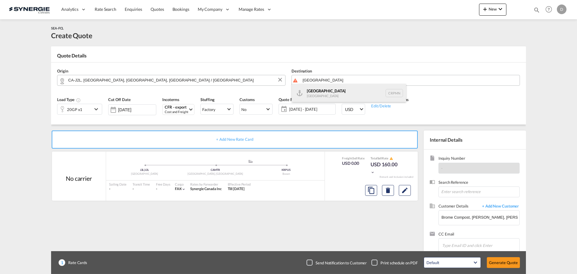
click at [339, 88] on div "Puerto [PERSON_NAME][GEOGRAPHIC_DATA] CRPMN" at bounding box center [349, 93] width 114 height 18
type input "[GEOGRAPHIC_DATA], CRPMN"
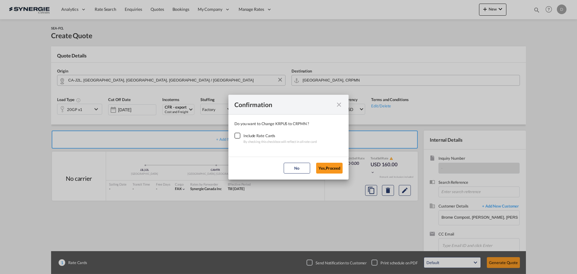
click at [237, 135] on div "Checkbox No Ink" at bounding box center [238, 136] width 6 height 6
click at [326, 167] on button "Yes,Proceed" at bounding box center [329, 168] width 26 height 11
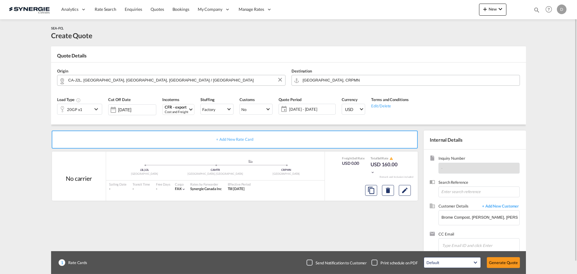
click at [92, 111] on div "20GP x1" at bounding box center [74, 109] width 35 height 10
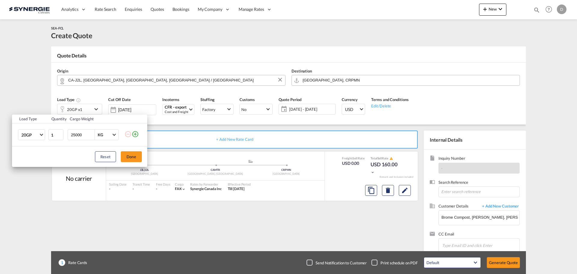
click at [78, 134] on input "25000" at bounding box center [82, 135] width 24 height 10
type input "20000"
click at [137, 134] on md-icon "icon-plus-circle-outline" at bounding box center [135, 133] width 7 height 7
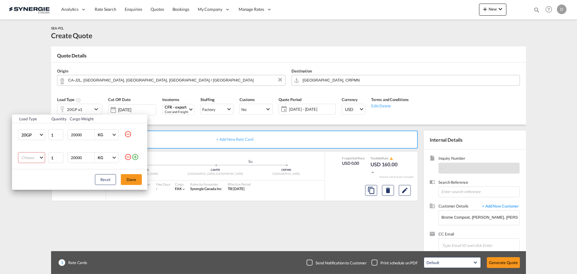
click at [38, 155] on md-select "Choose 20GP 40GP 40HC 45HC 20RE 40RE 40HR 20OT 40OT 20FR 40FR 40NR 20NR 45S 20T…" at bounding box center [31, 157] width 27 height 11
click at [32, 184] on md-option "40HC" at bounding box center [37, 187] width 41 height 14
click at [132, 179] on button "Done" at bounding box center [131, 179] width 21 height 11
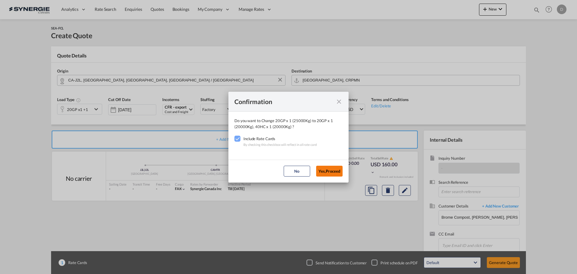
click at [337, 170] on button "Yes,Proceed" at bounding box center [329, 171] width 26 height 11
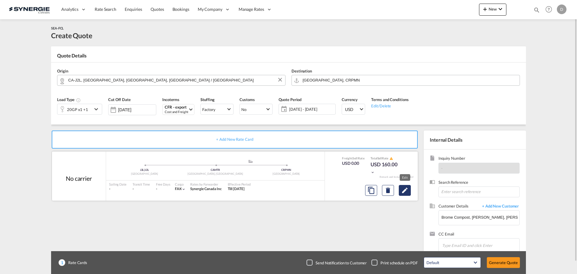
click at [404, 192] on md-icon "Edit" at bounding box center [404, 190] width 7 height 7
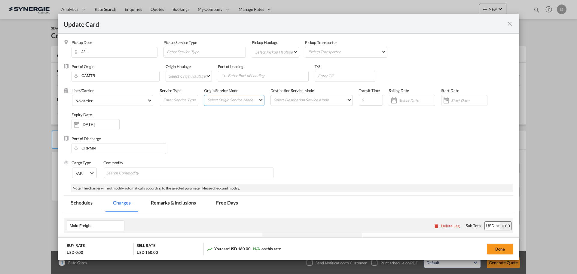
click at [248, 100] on md-select "Select Origin Service Mode SD [GEOGRAPHIC_DATA]" at bounding box center [235, 99] width 57 height 8
click at [232, 102] on md-option "SD" at bounding box center [234, 100] width 66 height 14
click at [316, 98] on md-select "Select Destination Service Mode SD [GEOGRAPHIC_DATA]" at bounding box center [312, 99] width 79 height 8
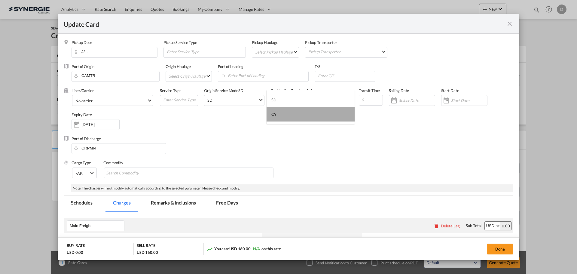
click at [308, 118] on md-option "CY" at bounding box center [311, 114] width 88 height 14
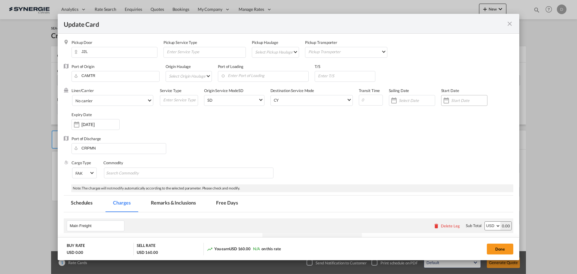
click at [445, 100] on div "Update Card Pickup ..." at bounding box center [447, 100] width 10 height 12
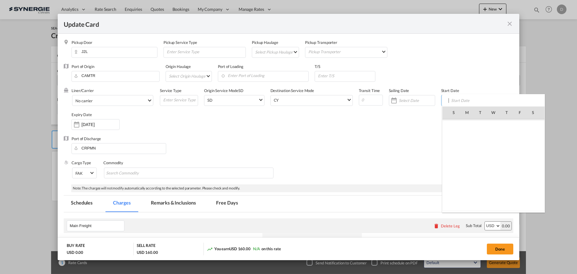
scroll to position [139277, 0]
click at [521, 151] on span "12" at bounding box center [520, 152] width 13 height 13
type input "[DATE]"
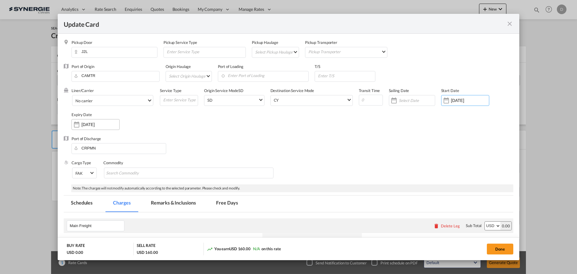
click at [79, 125] on div "Update Card Pickup ..." at bounding box center [77, 124] width 10 height 12
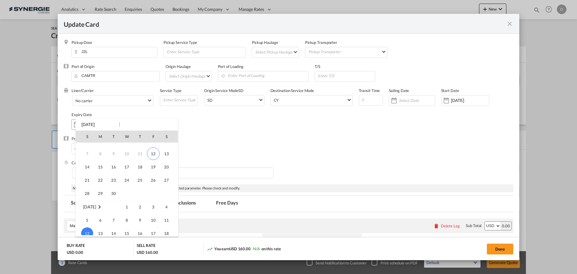
scroll to position [20, 0]
click at [113, 195] on span "30" at bounding box center [114, 196] width 12 height 12
type input "[DATE]"
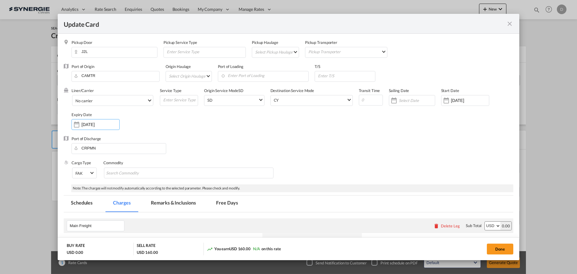
click at [287, 145] on div "Port of Discharge CRPMN" at bounding box center [289, 148] width 450 height 24
click at [168, 170] on md-chips-wrap "Chips container with autocompletion. Enter the text area, type text to search, …" at bounding box center [189, 172] width 170 height 11
type input "General Cargo"
click at [238, 143] on div "Port of Discharge CRPMN" at bounding box center [289, 148] width 450 height 24
click at [143, 102] on span "No carrier" at bounding box center [111, 100] width 72 height 5
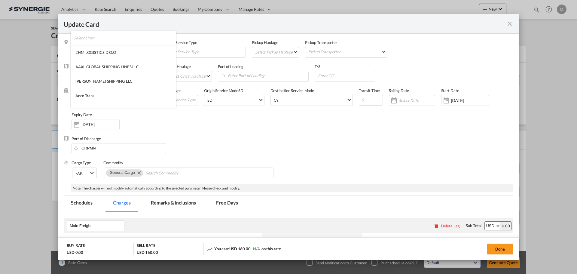
scroll to position [818, 0]
click at [95, 65] on md-option "MSC" at bounding box center [124, 71] width 106 height 14
click at [237, 121] on div "Liner/Carrier MSC Service Type Origin Service Mode [GEOGRAPHIC_DATA] [GEOGRAPHI…" at bounding box center [293, 112] width 442 height 48
click at [300, 133] on div "Liner/Carrier MSC Service Type Origin Service Mode [GEOGRAPHIC_DATA] [GEOGRAPHI…" at bounding box center [293, 112] width 442 height 48
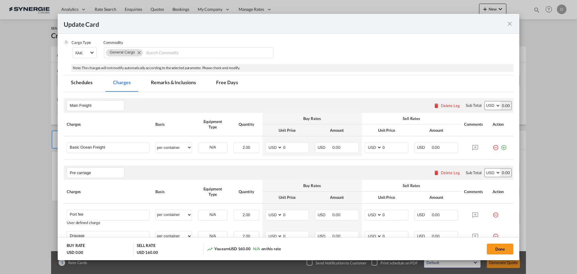
scroll to position [150, 0]
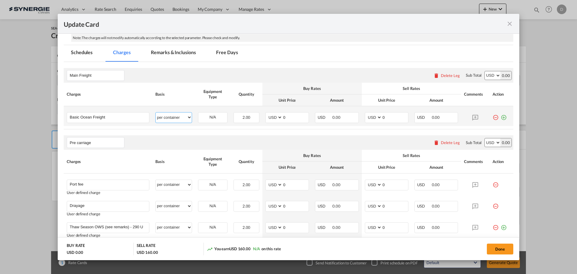
click at [187, 117] on select "per equipment per container per B/L per shipping bill per shipment % on freight…" at bounding box center [174, 117] width 36 height 10
select select "per equipment"
click at [156, 112] on select "per equipment per container per B/L per shipping bill per shipment % on freight…" at bounding box center [174, 117] width 36 height 10
click at [501, 117] on md-icon "icon-plus-circle-outline green-400-fg" at bounding box center [504, 115] width 6 height 6
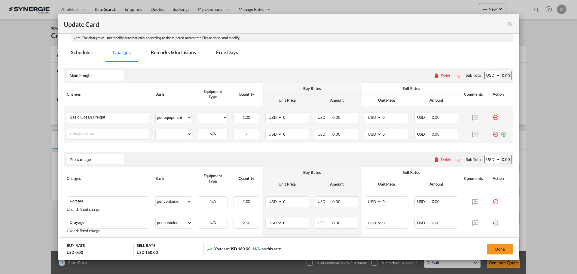
click at [112, 132] on input "Charge Name" at bounding box center [109, 133] width 79 height 9
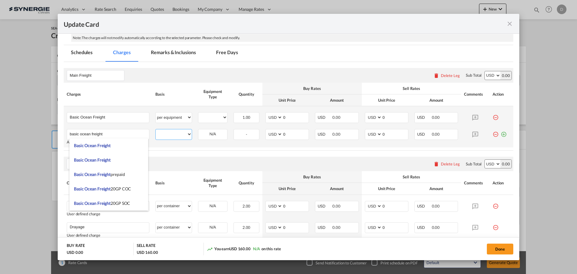
click at [182, 136] on select "per equipment per container per B/L per shipping bill per shipment % on freight…" at bounding box center [174, 134] width 36 height 10
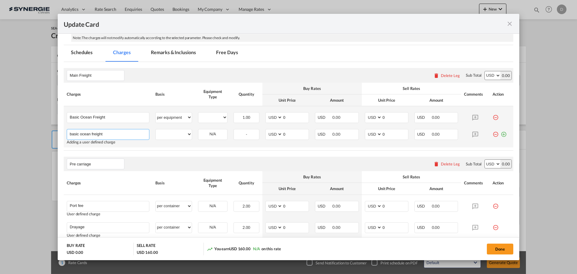
click at [130, 136] on input "basic ocean freight" at bounding box center [109, 133] width 79 height 9
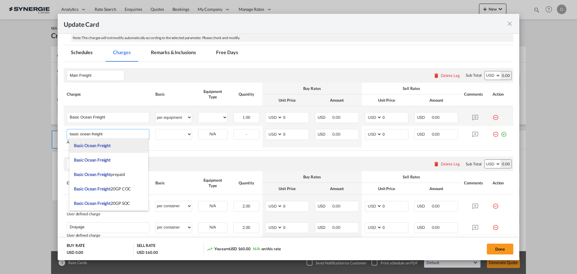
click at [115, 148] on li "Basic Ocean Freight" at bounding box center [108, 145] width 79 height 14
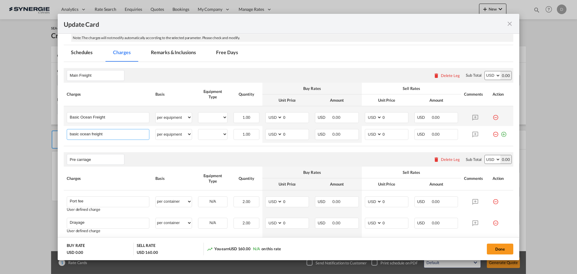
type input "Basic Ocean Freight"
select select "per equipment"
click at [224, 117] on select "20GP 40HC" at bounding box center [212, 117] width 29 height 8
select select "20GP"
click at [198, 113] on select "20GP 40HC" at bounding box center [212, 117] width 29 height 8
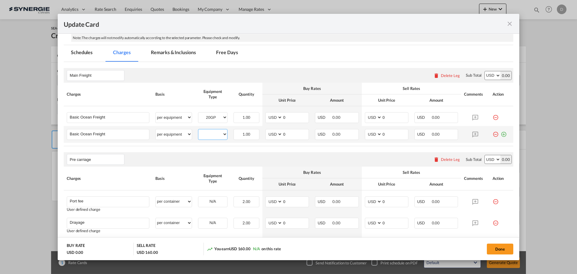
click at [221, 133] on select "20GP 40HC" at bounding box center [212, 134] width 29 height 8
select select "40HC"
click at [198, 130] on select "20GP 40HC" at bounding box center [212, 134] width 29 height 8
drag, startPoint x: 281, startPoint y: 119, endPoint x: 286, endPoint y: 119, distance: 5.7
click at [286, 119] on input "0" at bounding box center [296, 116] width 26 height 9
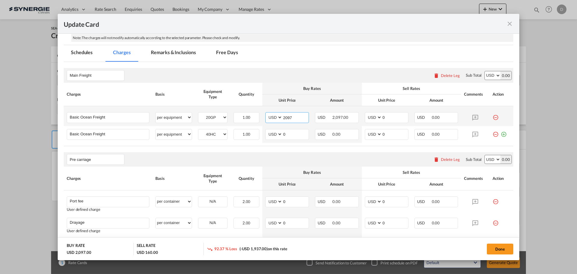
type input "2097"
type input "2400"
drag, startPoint x: 287, startPoint y: 136, endPoint x: 277, endPoint y: 134, distance: 10.1
click at [277, 134] on md-input-container "AED AFN ALL AMD ANG AOA ARS AUD AWG AZN BAM BBD BDT BGN BHD BIF BMD BND BOB BRL…" at bounding box center [287, 134] width 44 height 11
click at [287, 118] on input "2097" at bounding box center [296, 116] width 26 height 9
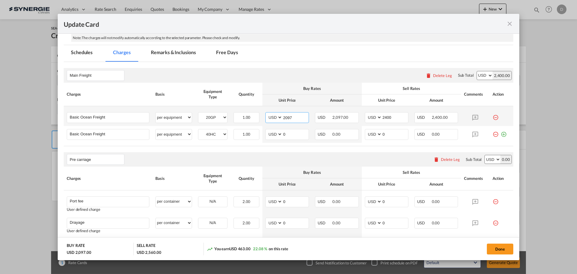
click at [287, 118] on input "2097" at bounding box center [296, 116] width 26 height 9
type input "2147"
type input "2350"
drag, startPoint x: 281, startPoint y: 134, endPoint x: 288, endPoint y: 133, distance: 7.1
click at [288, 133] on input "0" at bounding box center [296, 133] width 26 height 9
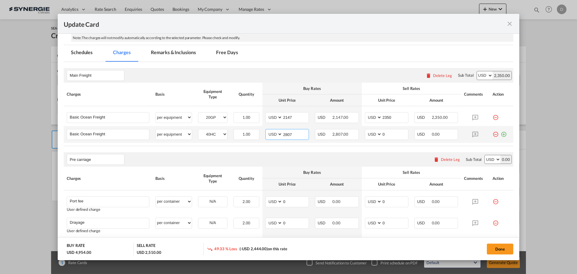
type input "2807"
type input "3057"
click at [293, 149] on rate-modification "Main Freight Please enter leg name Leg Name Already Exists Delete Leg Sub Total…" at bounding box center [289, 273] width 450 height 423
click at [501, 132] on md-icon "icon-plus-circle-outline green-400-fg" at bounding box center [504, 132] width 6 height 6
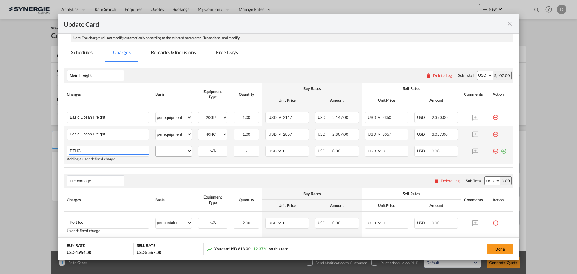
type input "DTHC"
click at [183, 152] on select "per equipment per container per B/L per shipping bill per shipment % on freight…" at bounding box center [174, 151] width 36 height 10
click at [132, 151] on input "DTHC" at bounding box center [109, 150] width 79 height 9
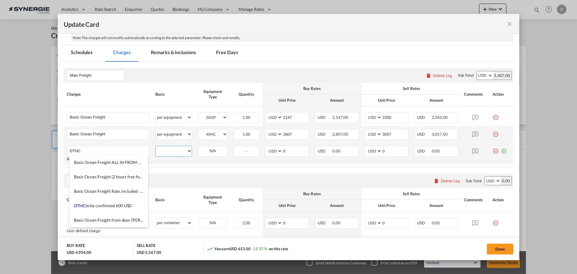
click at [174, 151] on select "per equipment per container per B/L per shipping bill per shipment % on freight…" at bounding box center [174, 151] width 36 height 10
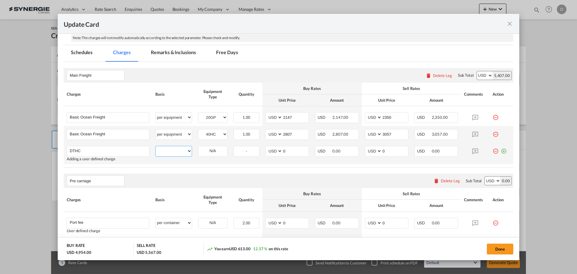
select select "per container"
click at [156, 146] on select "per equipment per container per B/L per shipping bill per shipment % on freight…" at bounding box center [174, 151] width 36 height 10
drag, startPoint x: 281, startPoint y: 152, endPoint x: 299, endPoint y: 149, distance: 17.5
click at [299, 149] on input "0" at bounding box center [296, 150] width 26 height 9
type input "390"
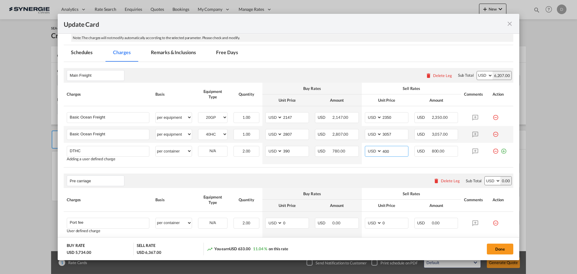
type input "400"
click at [303, 175] on div "Pre carriage Please enter leg name Leg Name Already Exists Delete Leg Sub Total…" at bounding box center [289, 180] width 450 height 14
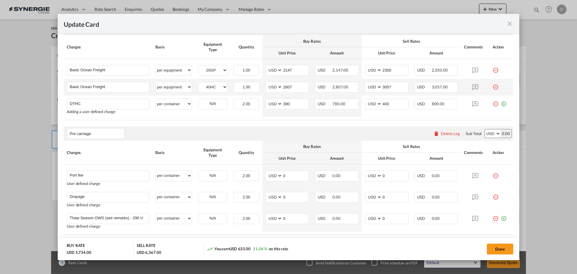
scroll to position [271, 0]
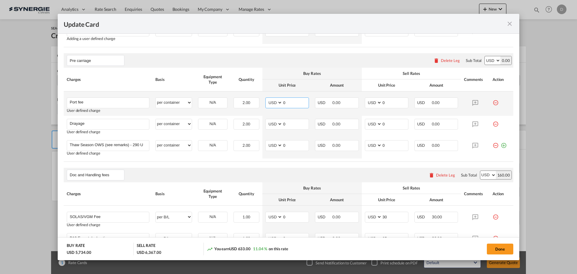
drag, startPoint x: 281, startPoint y: 102, endPoint x: 284, endPoint y: 103, distance: 3.0
click at [284, 103] on input "0" at bounding box center [296, 102] width 26 height 9
type input "50"
type input "65"
click at [314, 65] on div "Pre carriage Please enter leg name Leg Name Already Exists Delete Leg Sub Total…" at bounding box center [289, 60] width 450 height 14
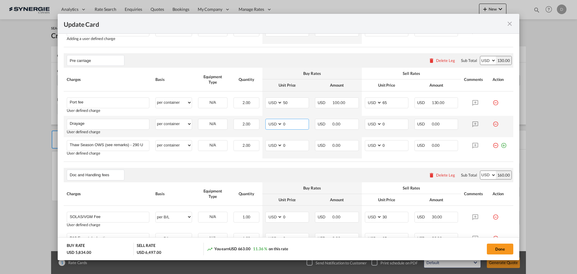
drag, startPoint x: 282, startPoint y: 123, endPoint x: 285, endPoint y: 122, distance: 3.5
click at [285, 122] on input "0" at bounding box center [296, 123] width 26 height 9
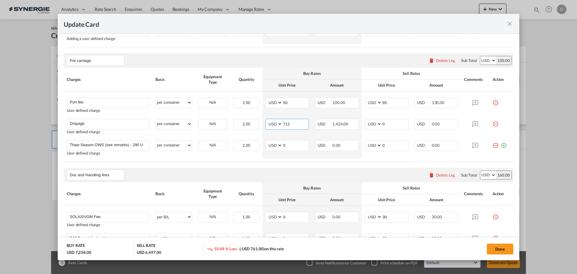
type input "712"
click at [278, 60] on div "Pre carriage Please enter leg name Leg Name Already Exists Delete Leg Sub Total…" at bounding box center [289, 60] width 450 height 14
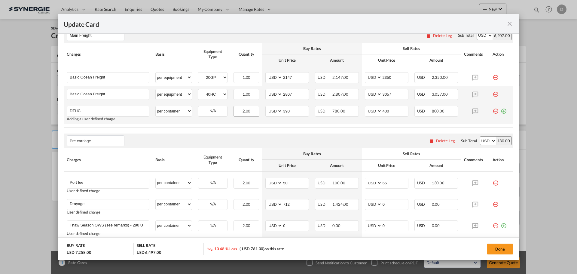
scroll to position [180, 0]
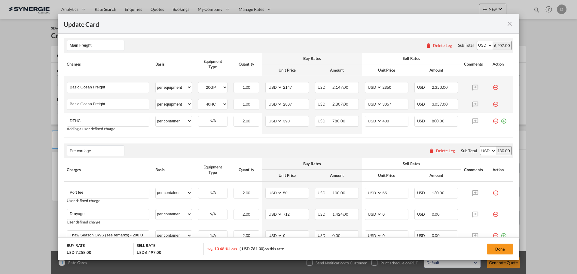
drag, startPoint x: 499, startPoint y: 245, endPoint x: 296, endPoint y: 82, distance: 260.0
click at [499, 245] on button "Done" at bounding box center [500, 249] width 26 height 11
type input "[DATE]"
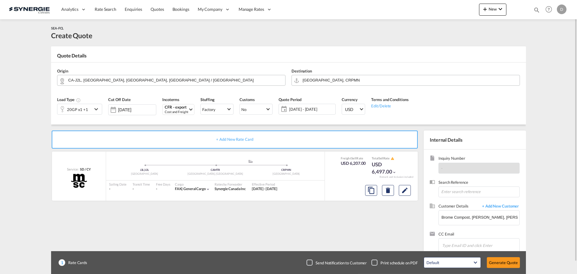
click at [97, 109] on md-icon "icon-chevron-down" at bounding box center [97, 109] width 9 height 7
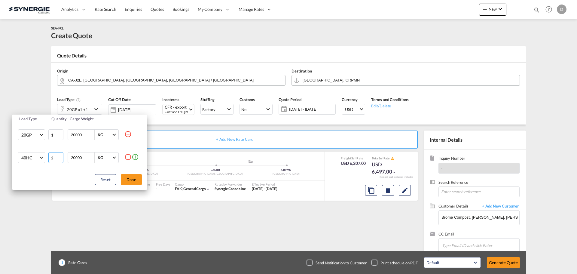
click at [60, 155] on input "2" at bounding box center [55, 157] width 15 height 11
type input "3"
click at [60, 155] on input "3" at bounding box center [55, 157] width 15 height 11
click at [134, 180] on button "Done" at bounding box center [131, 179] width 21 height 11
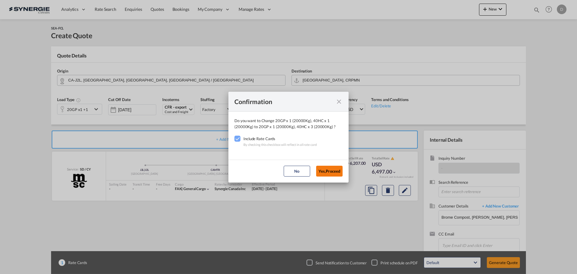
click at [333, 173] on button "Yes,Proceed" at bounding box center [329, 171] width 26 height 11
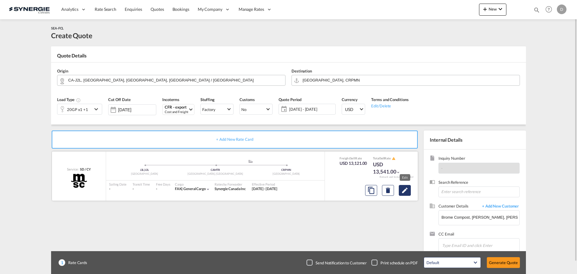
click at [402, 193] on md-icon "Edit" at bounding box center [404, 190] width 7 height 7
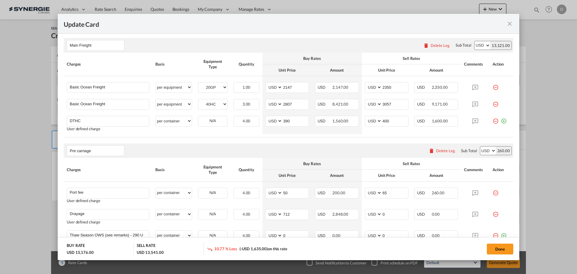
scroll to position [271, 0]
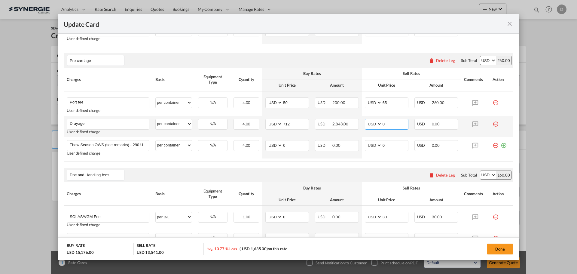
drag, startPoint x: 380, startPoint y: 124, endPoint x: 383, endPoint y: 124, distance: 3.3
click at [383, 124] on input "0" at bounding box center [395, 123] width 26 height 9
type input "900"
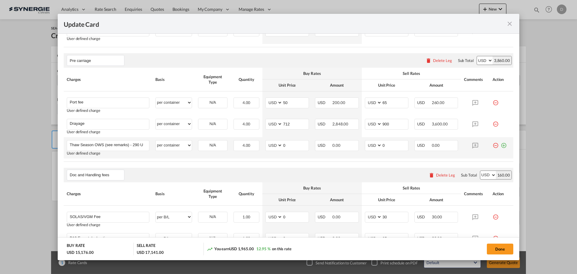
click at [271, 155] on td "AED AFN ALL AMD ANG AOA ARS AUD AWG AZN BAM BBD BDT BGN BHD BIF BMD BND [PERSON…" at bounding box center [287, 147] width 50 height 21
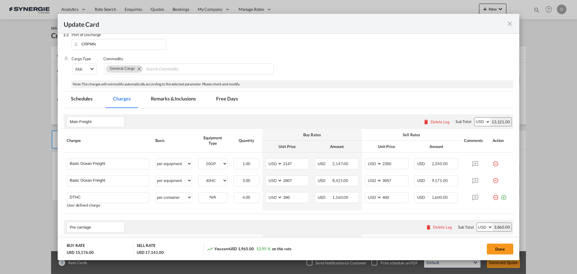
scroll to position [60, 0]
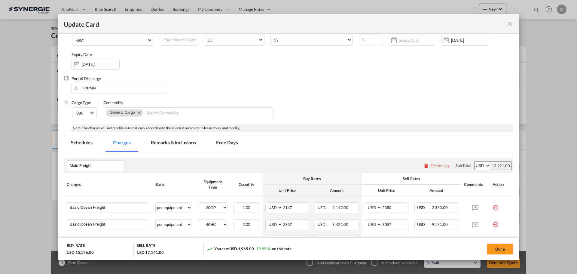
click at [170, 140] on md-tab-item "Remarks & Inclusions" at bounding box center [173, 143] width 59 height 17
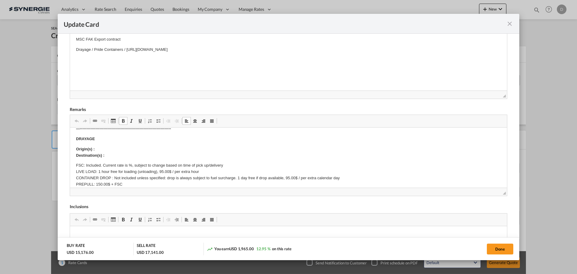
scroll to position [30, 0]
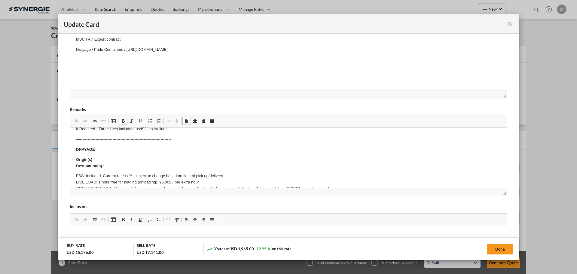
click at [105, 159] on p "Origin(s) : Destination(s) :" at bounding box center [288, 163] width 425 height 13
click at [112, 168] on p "Origin(s) : [STREET_ADDRESS] Destination(s) :" at bounding box center [288, 163] width 425 height 13
click at [213, 167] on p "Origin(s) : [STREET_ADDRESS] Destination(s) : Montreal CY" at bounding box center [288, 163] width 425 height 13
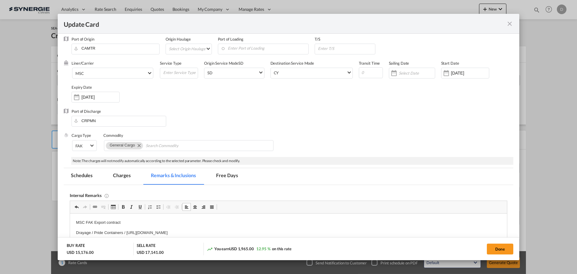
scroll to position [0, 0]
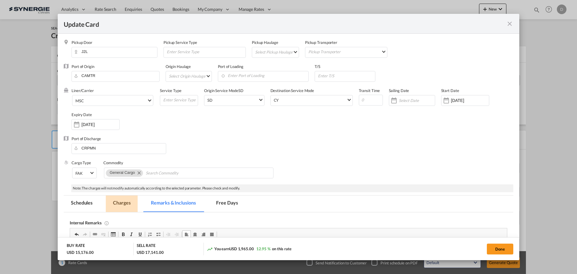
click at [122, 202] on md-tab-item "Charges" at bounding box center [122, 203] width 32 height 17
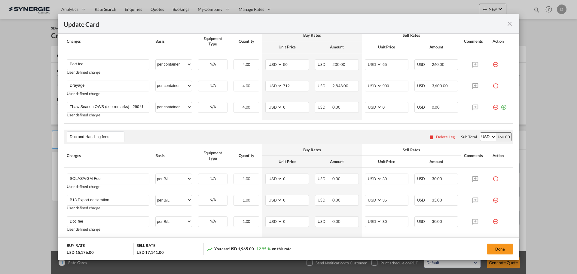
scroll to position [331, 0]
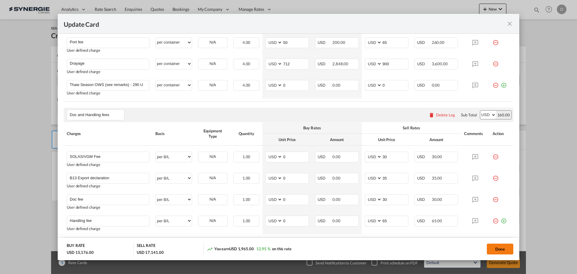
click at [501, 250] on button "Done" at bounding box center [500, 249] width 26 height 11
type input "[DATE]"
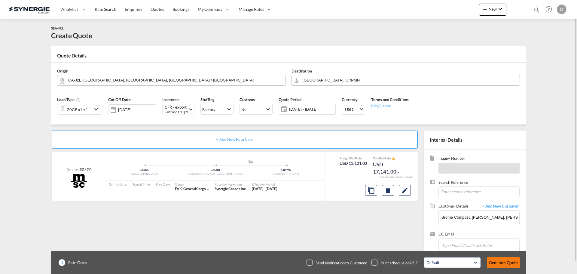
click at [505, 263] on button "Generate Quote" at bounding box center [503, 262] width 33 height 11
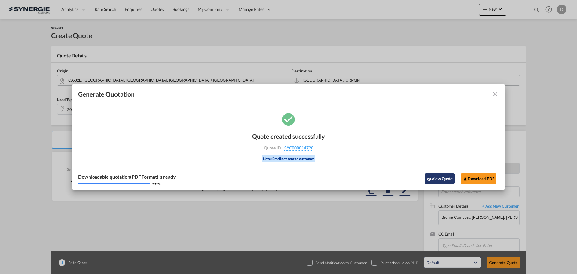
click at [437, 181] on button "View Quote" at bounding box center [440, 178] width 30 height 11
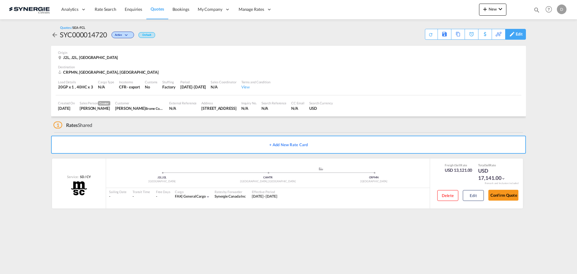
click at [517, 35] on div "Edit" at bounding box center [519, 34] width 7 height 10
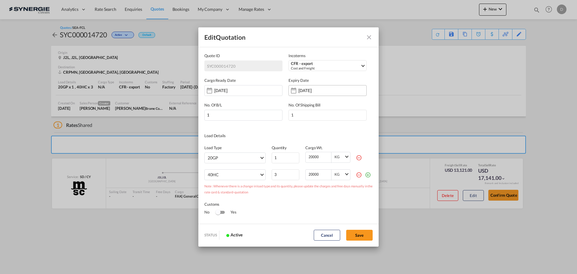
click at [326, 89] on input "[DATE]" at bounding box center [318, 90] width 38 height 5
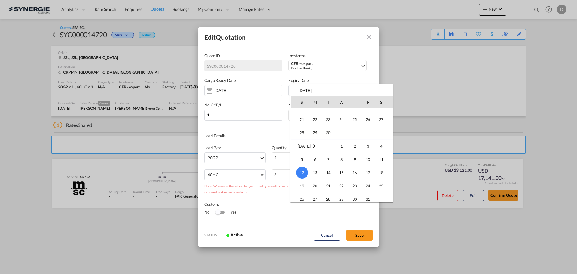
scroll to position [20, 0]
click at [331, 163] on span "30" at bounding box center [329, 162] width 12 height 12
type input "[DATE]"
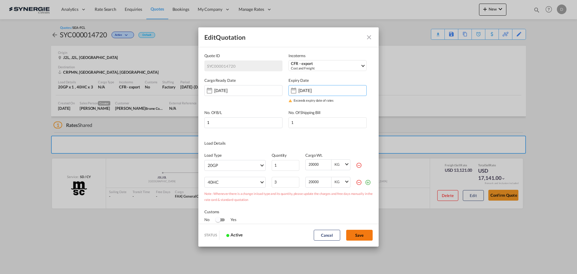
click at [357, 233] on button "Save" at bounding box center [359, 235] width 26 height 11
type input "[DATE]"
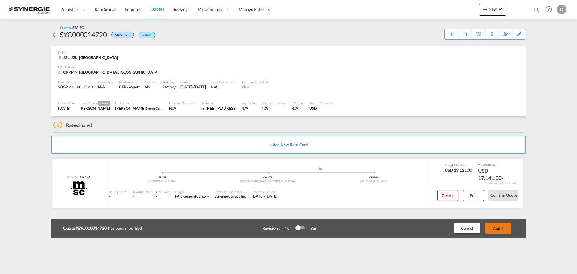
click at [503, 228] on button "Apply" at bounding box center [498, 228] width 26 height 11
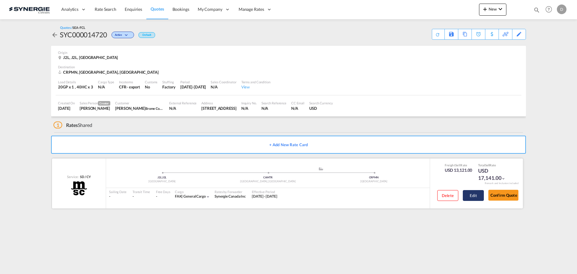
click at [475, 197] on button "Edit" at bounding box center [473, 195] width 21 height 11
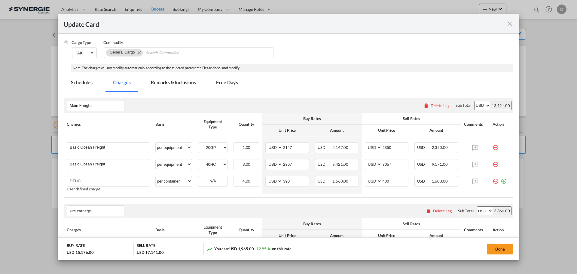
scroll to position [0, 0]
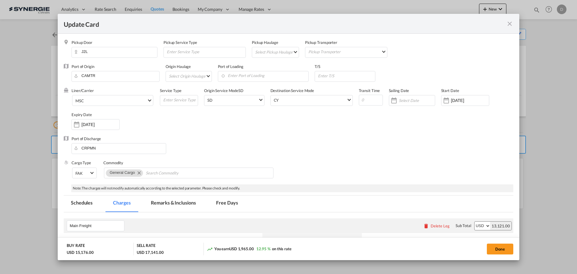
click at [508, 25] on md-icon "icon-close fg-AAA8AD m-0 pointer" at bounding box center [509, 23] width 7 height 7
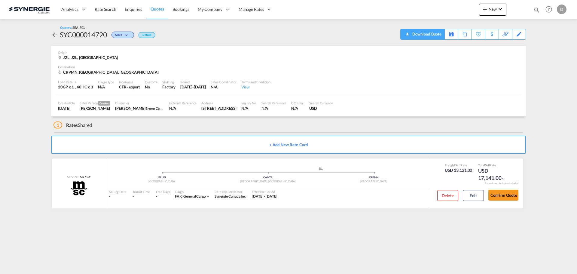
click at [436, 38] on div "Download Quote" at bounding box center [426, 34] width 31 height 10
